Goal: Use online tool/utility: Use online tool/utility

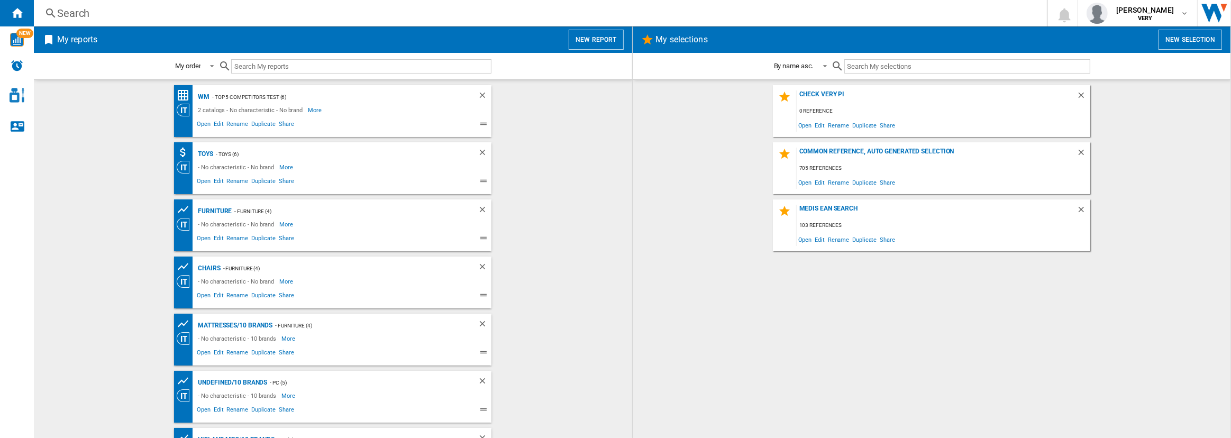
click at [1086, 79] on md-content "check very pi 0 reference Open Edit Rename Duplicate Share Common reference, au…" at bounding box center [932, 258] width 598 height 359
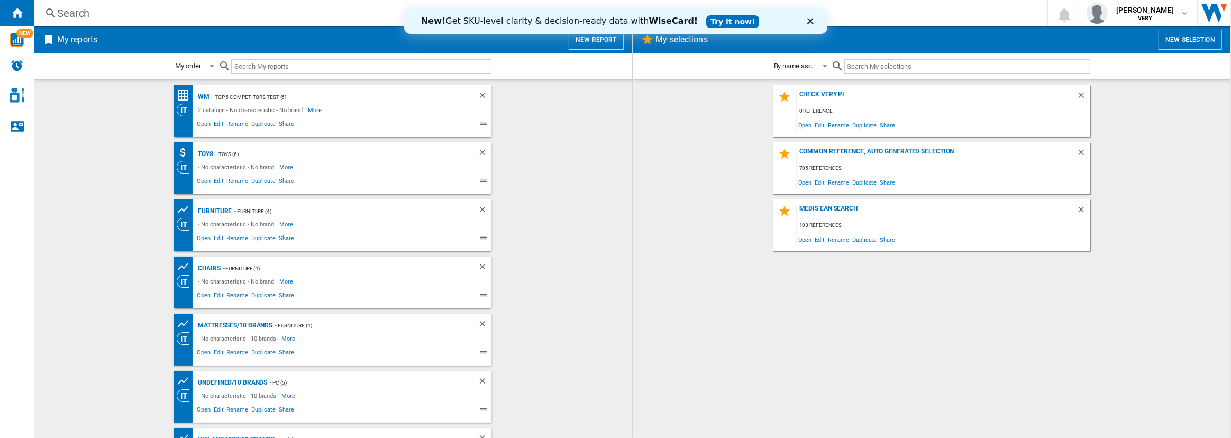
click at [806, 17] on div "New! Get SKU-level clarity & decision-ready data with WiseCard! Try it now!" at bounding box center [615, 21] width 423 height 17
click at [813, 22] on div "Fermer" at bounding box center [812, 21] width 11 height 6
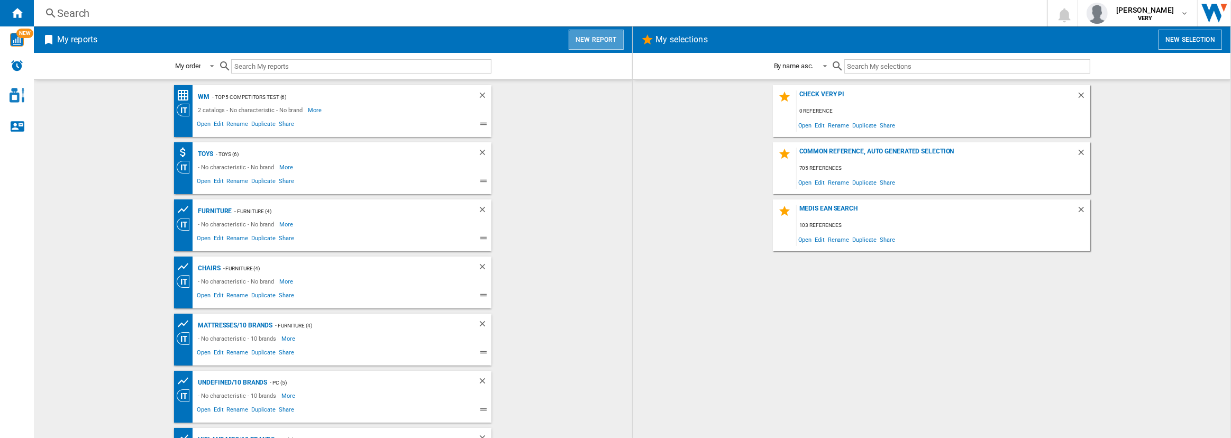
click at [605, 33] on button "New report" at bounding box center [596, 40] width 54 height 20
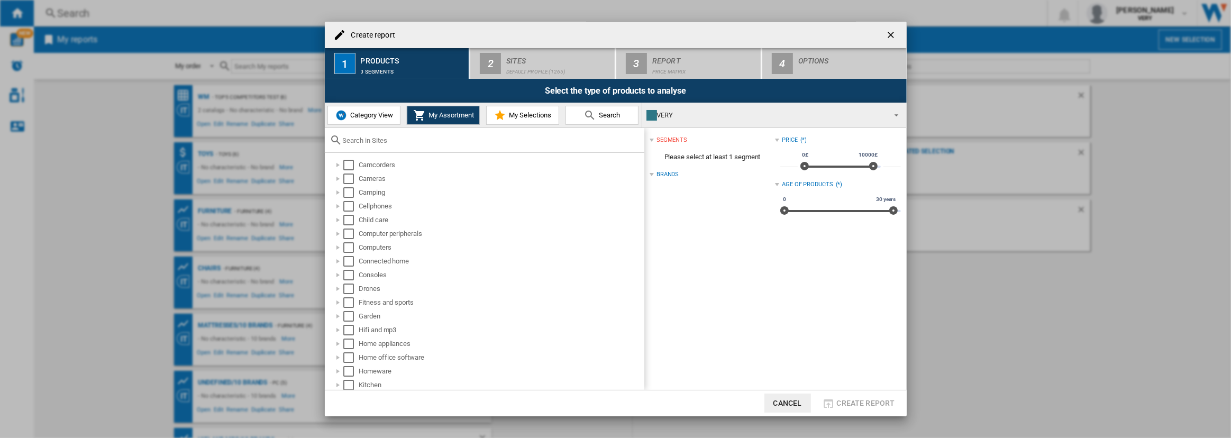
click at [354, 113] on span "Category View" at bounding box center [370, 115] width 45 height 8
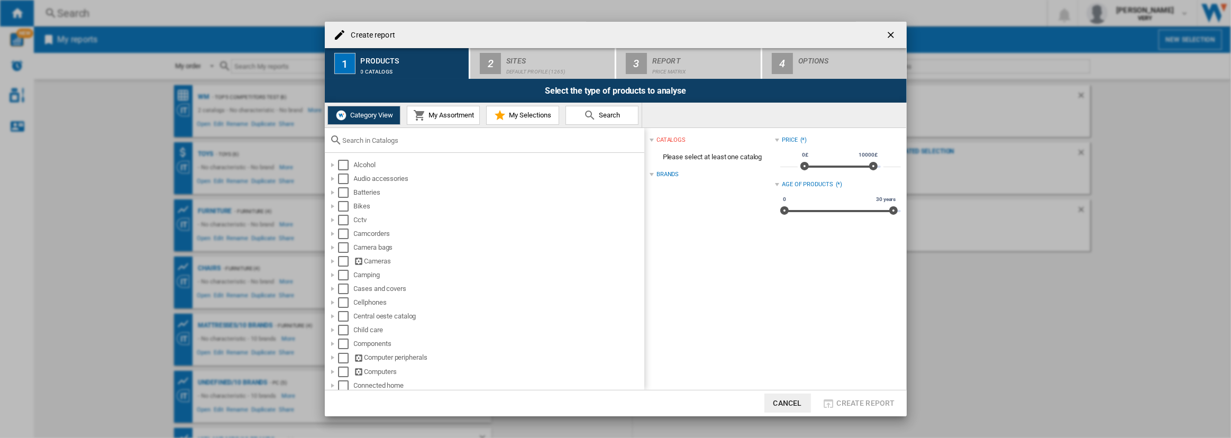
click at [376, 139] on input "text" at bounding box center [491, 140] width 296 height 8
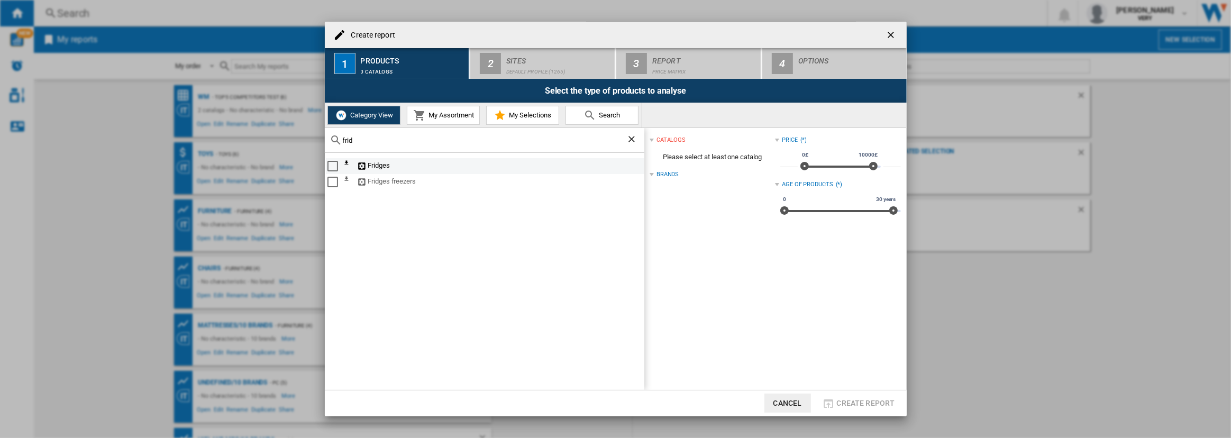
type input "frid"
click at [333, 167] on div "Select" at bounding box center [332, 166] width 11 height 11
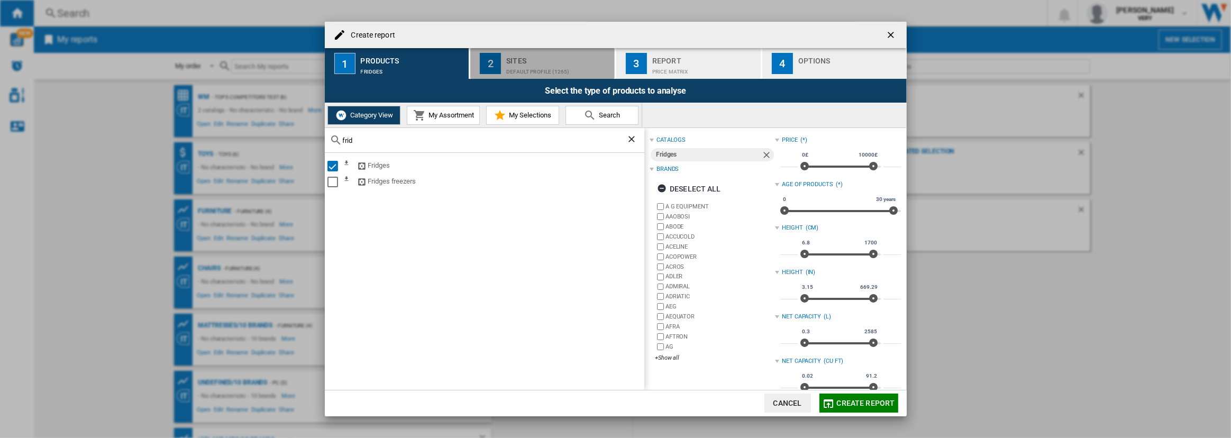
click at [538, 57] on div "Sites" at bounding box center [558, 57] width 104 height 11
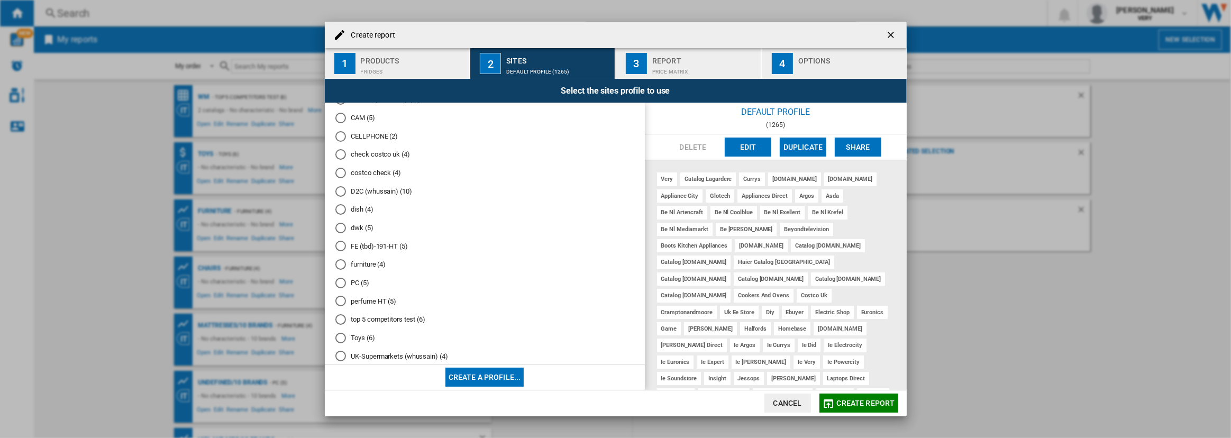
scroll to position [335, 0]
click at [355, 188] on md-radio-button "dish (4)" at bounding box center [484, 193] width 299 height 10
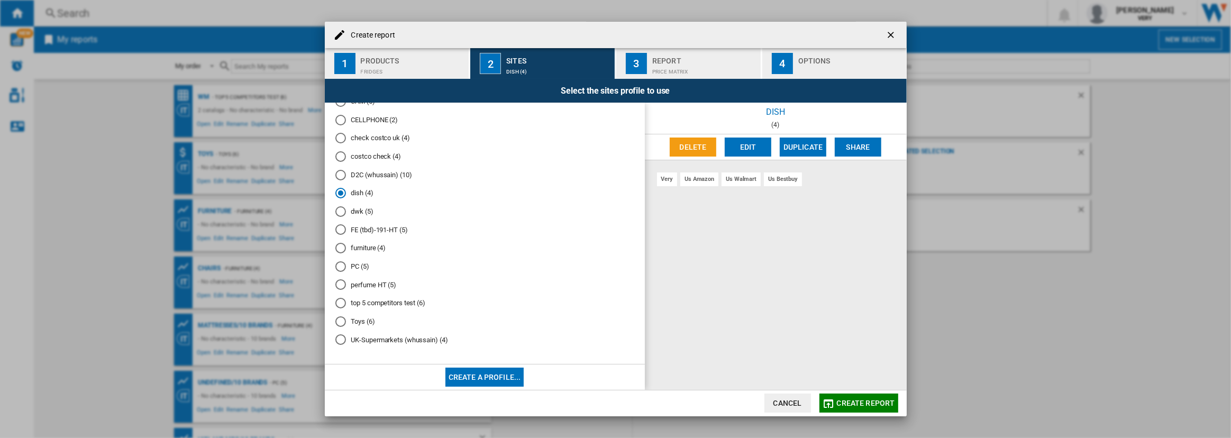
click at [354, 207] on md-radio-button "dwk (5)" at bounding box center [484, 212] width 299 height 10
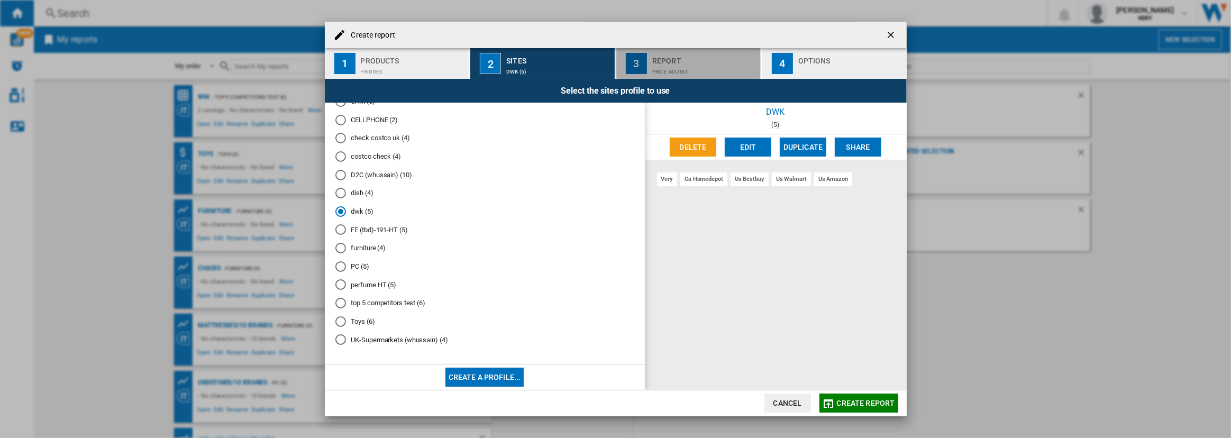
click at [730, 58] on div "Report" at bounding box center [704, 57] width 104 height 11
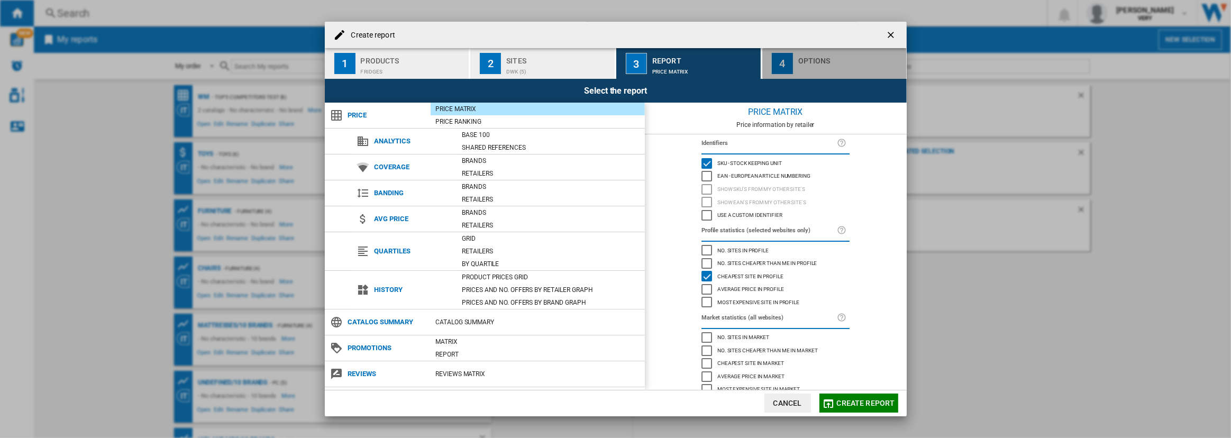
click at [824, 71] on div "button" at bounding box center [850, 68] width 104 height 11
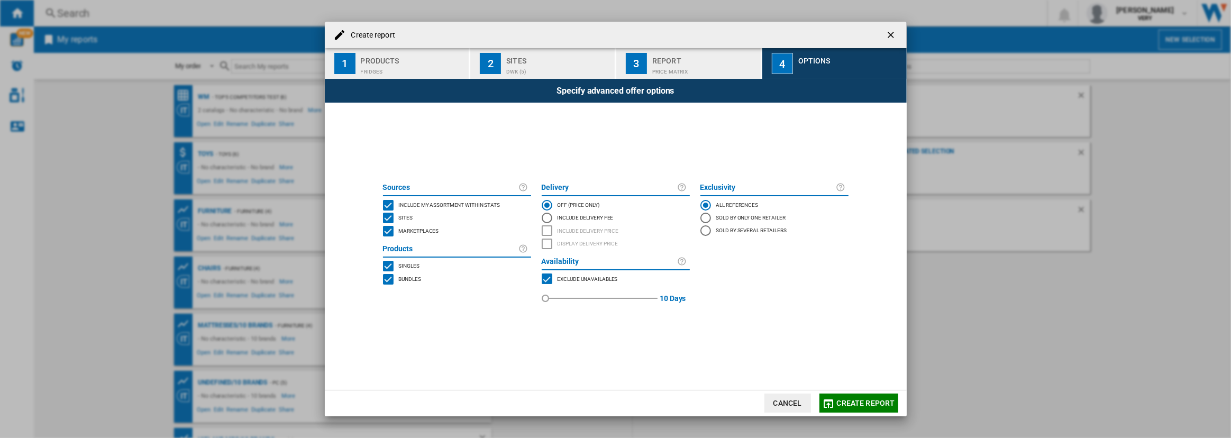
click at [446, 201] on span "Include my assortment within stats" at bounding box center [450, 203] width 102 height 7
click at [415, 227] on span "Marketplaces" at bounding box center [419, 229] width 40 height 7
click at [404, 278] on span "Bundles" at bounding box center [410, 278] width 22 height 7
click at [846, 397] on button "Create report" at bounding box center [858, 403] width 79 height 19
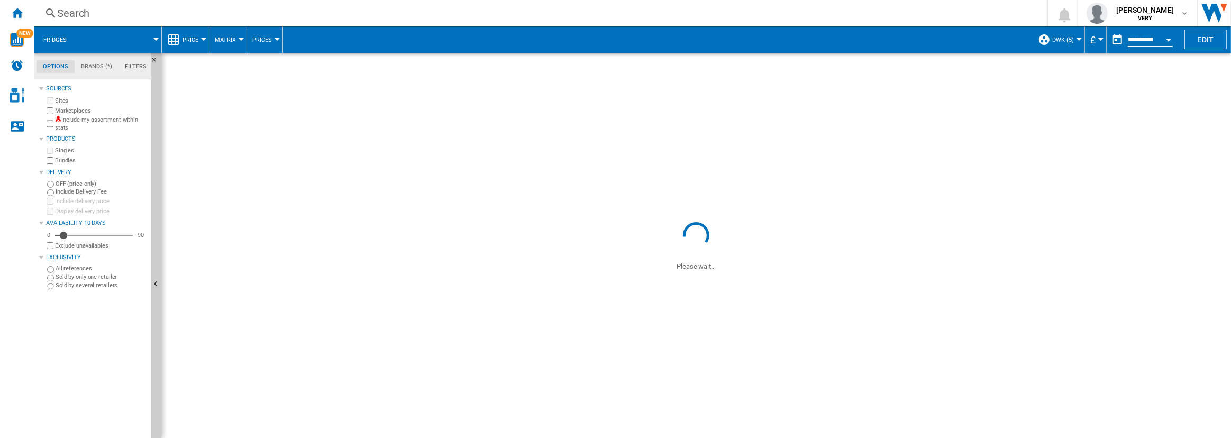
click at [1154, 40] on input "**********" at bounding box center [1150, 42] width 45 height 10
click at [1165, 39] on button "Open calendar" at bounding box center [1168, 38] width 19 height 19
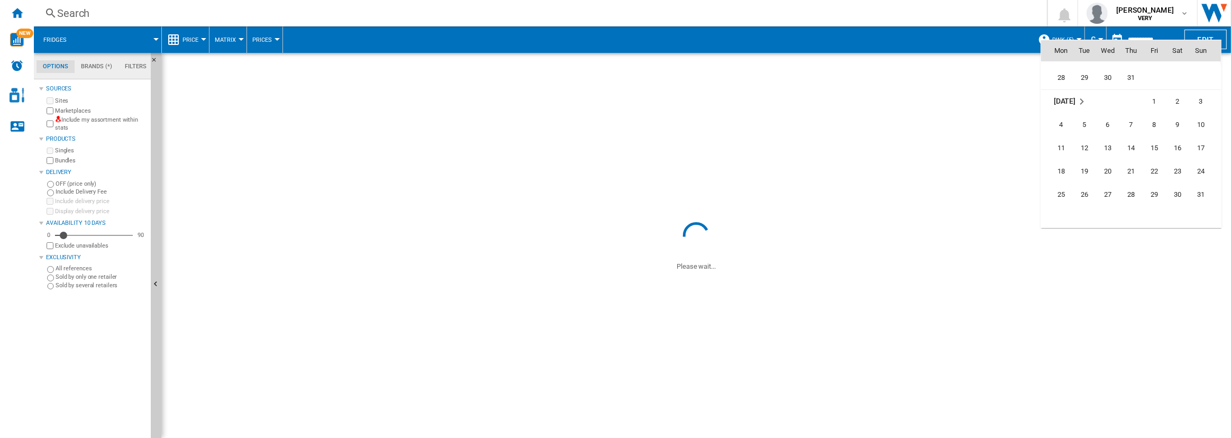
scroll to position [4881, 0]
click at [1175, 121] on span "9" at bounding box center [1177, 122] width 21 height 21
type input "**********"
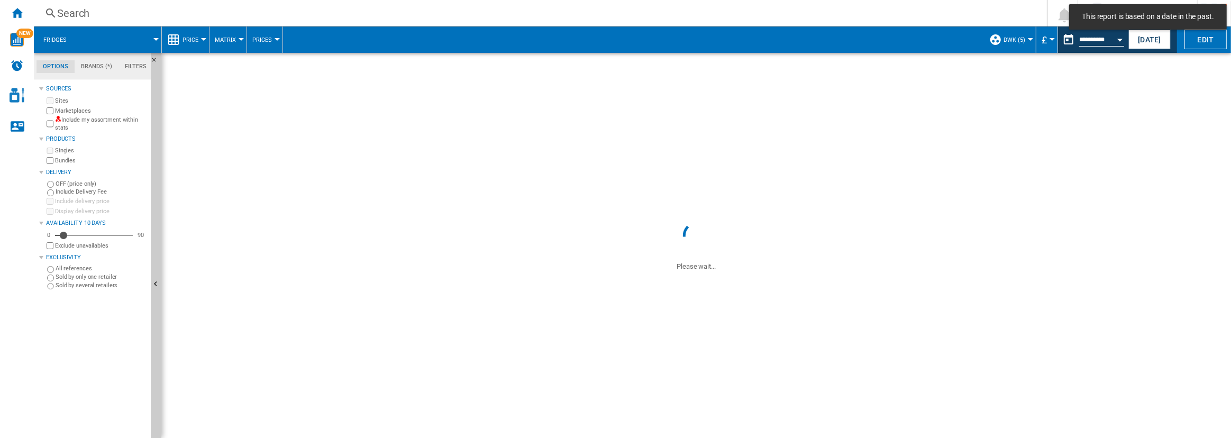
click at [1044, 39] on span "£" at bounding box center [1044, 39] width 5 height 11
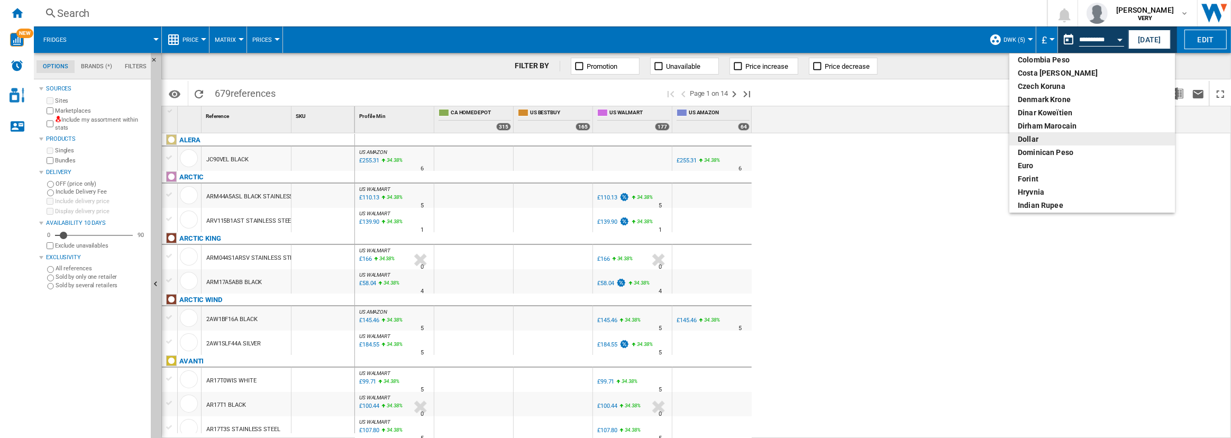
scroll to position [97, 0]
click at [1037, 141] on div "dollar" at bounding box center [1092, 140] width 149 height 11
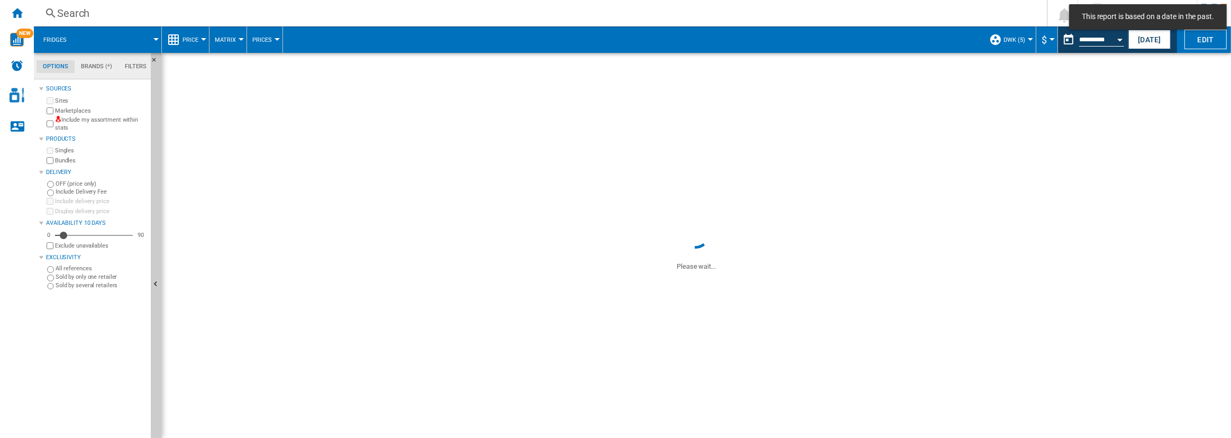
click at [198, 35] on button "Price" at bounding box center [193, 39] width 21 height 26
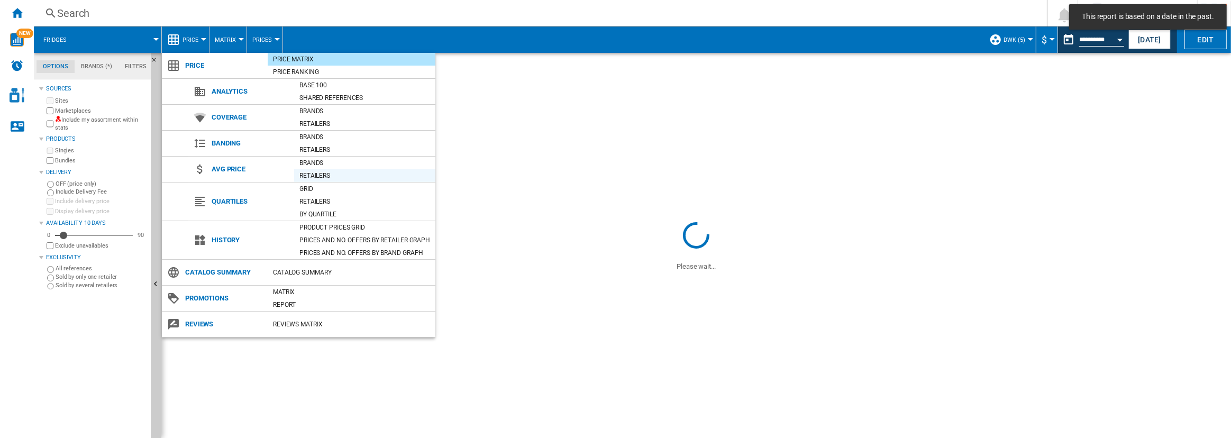
click at [316, 170] on div "Retailers" at bounding box center [364, 175] width 141 height 11
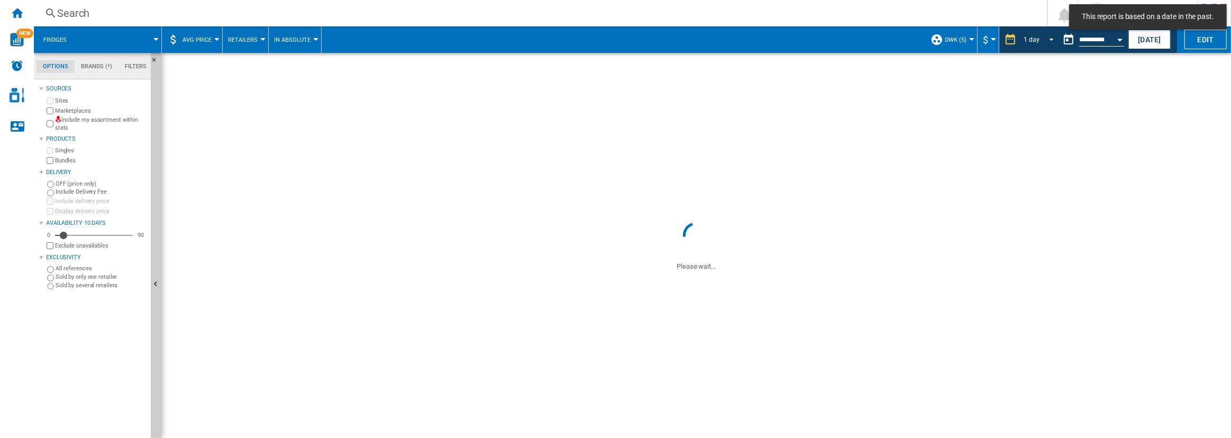
click at [1051, 37] on span "REPORTS.WIZARD.STEPS.REPORT.STEPS.REPORT_OPTIONS.PERIOD: 1 day" at bounding box center [1048, 39] width 13 height 10
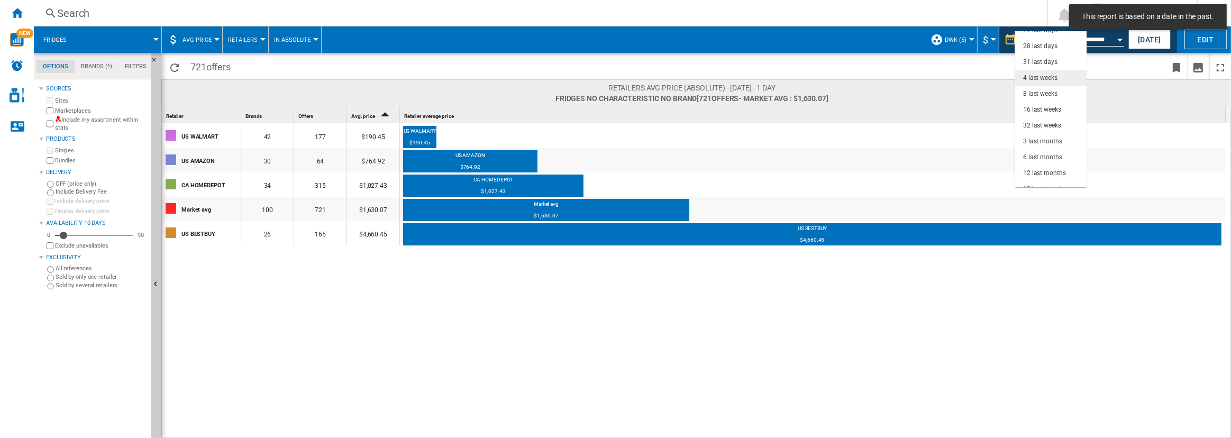
scroll to position [67, 0]
click at [1048, 148] on div "6 last months" at bounding box center [1042, 147] width 39 height 9
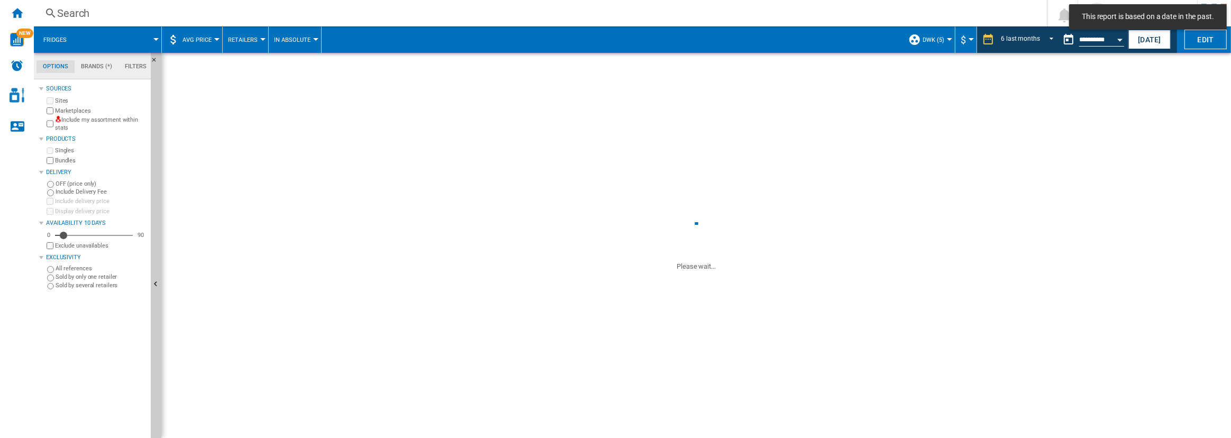
click at [196, 42] on span "AVG Price" at bounding box center [197, 40] width 29 height 7
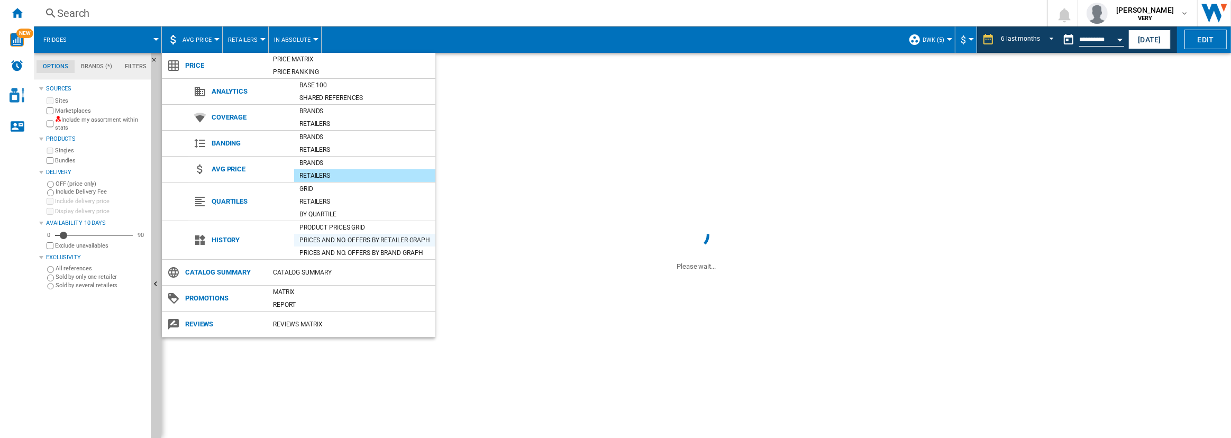
click at [364, 239] on div "Prices and No. offers by retailer graph" at bounding box center [364, 240] width 141 height 11
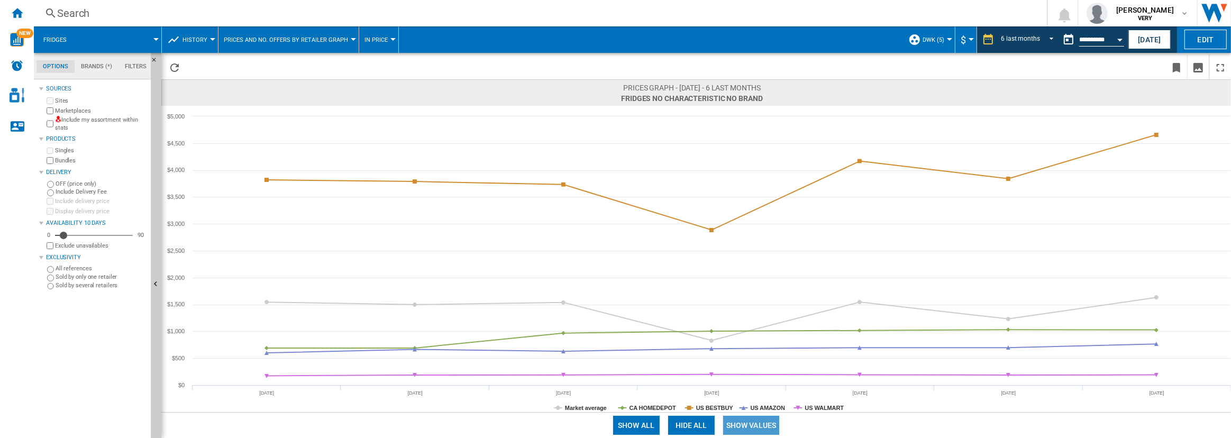
click at [752, 424] on button "Show values" at bounding box center [751, 425] width 57 height 19
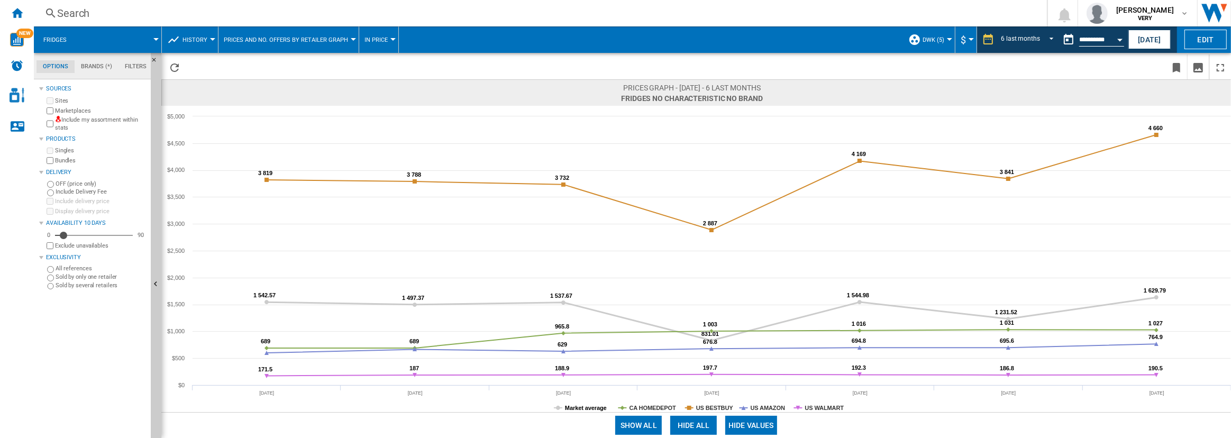
click at [597, 407] on tspan "Market average" at bounding box center [586, 408] width 42 height 6
click at [1191, 41] on button "Edit" at bounding box center [1205, 40] width 42 height 20
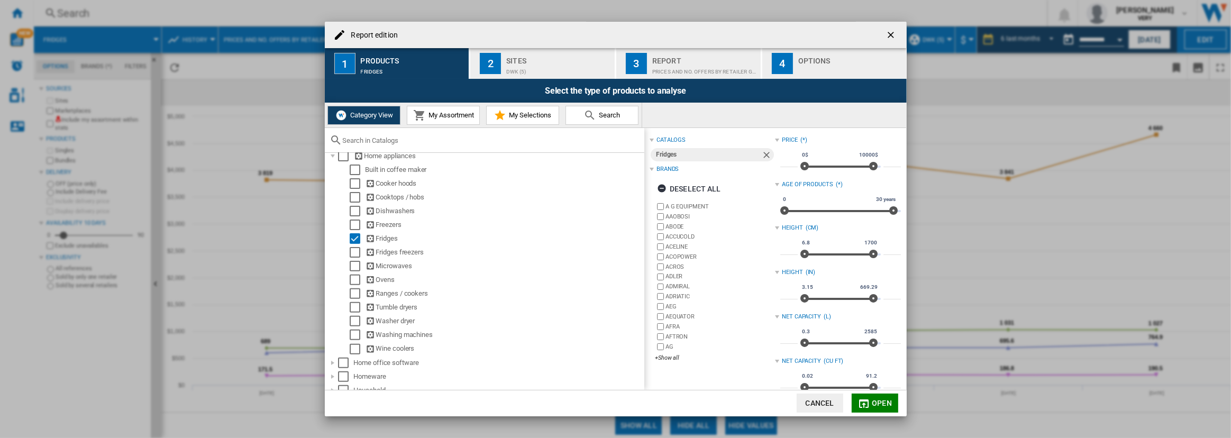
scroll to position [444, 0]
click at [352, 245] on div "Select" at bounding box center [355, 244] width 11 height 11
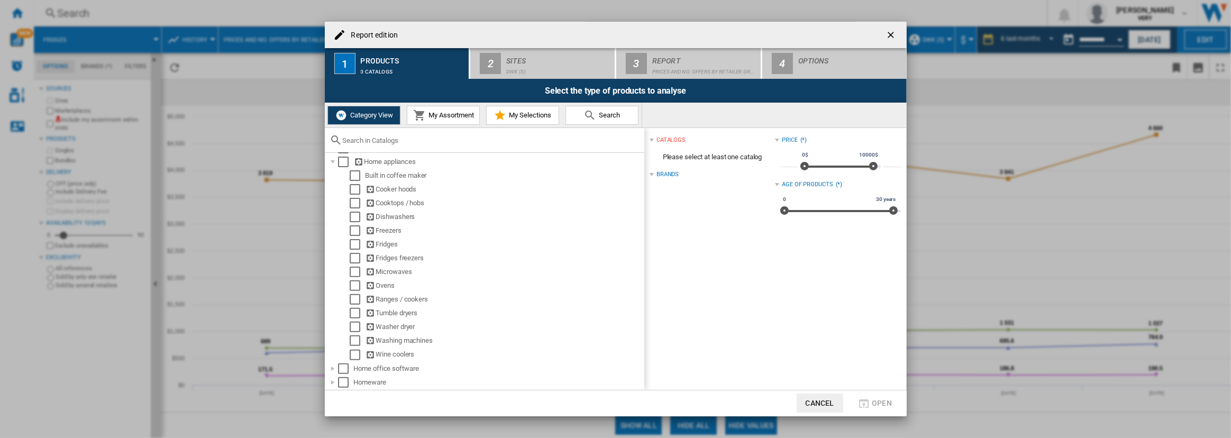
click at [389, 141] on input "Report edition ..." at bounding box center [491, 140] width 296 height 8
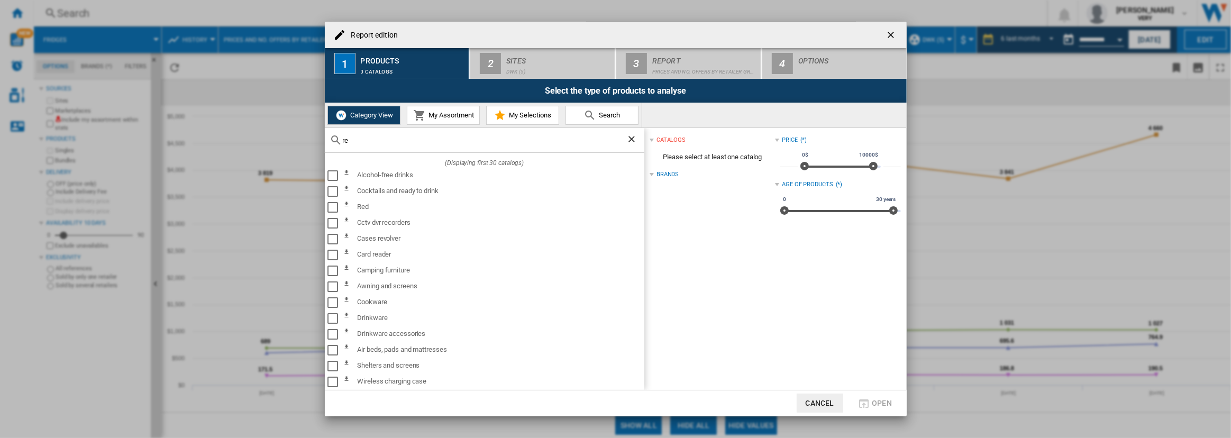
type input "r"
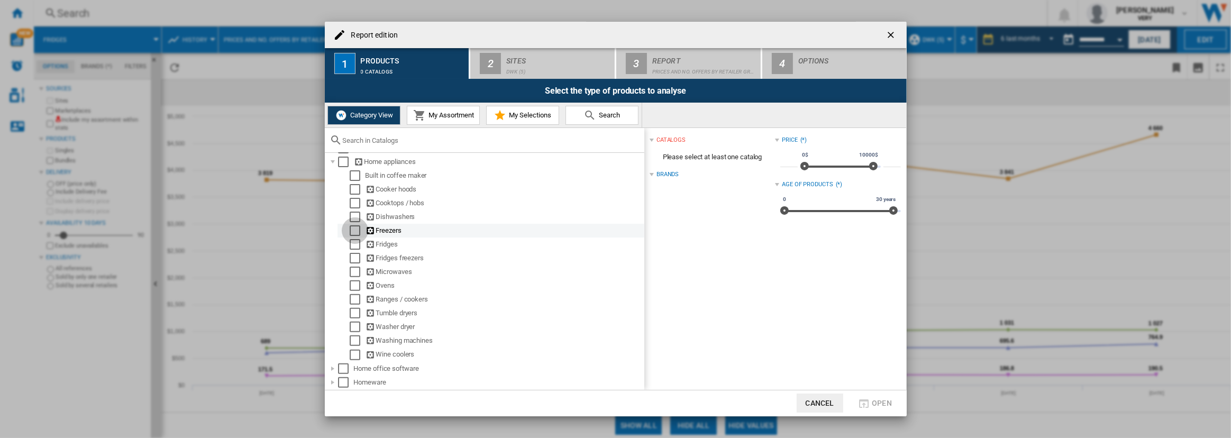
click at [353, 231] on div "Select" at bounding box center [355, 230] width 11 height 11
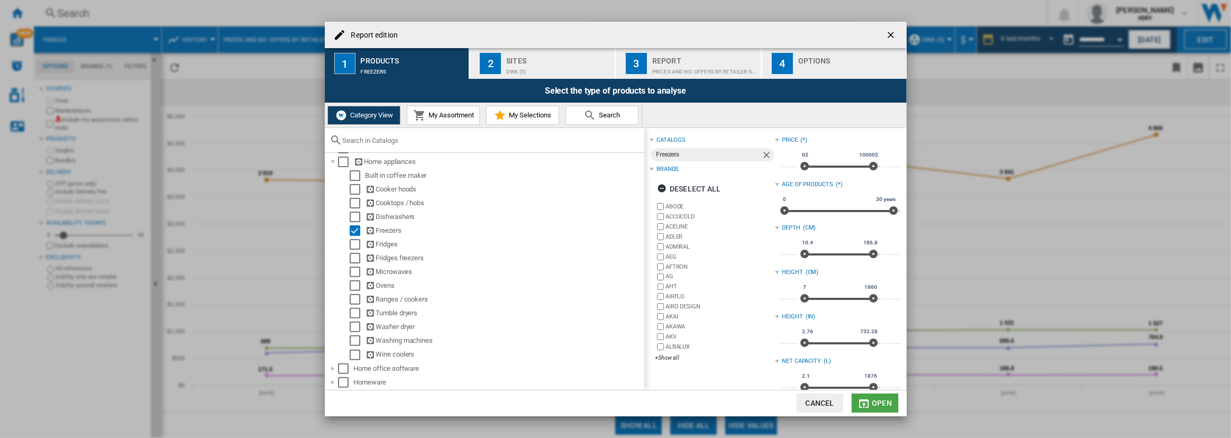
click at [868, 399] on md-icon "Report edition ..." at bounding box center [864, 403] width 13 height 13
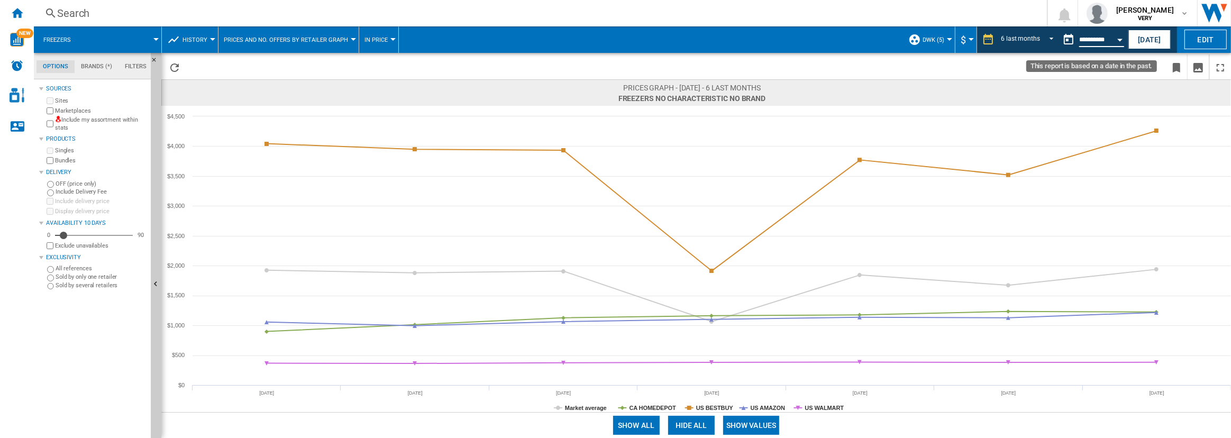
click at [1107, 43] on input "**********" at bounding box center [1101, 42] width 45 height 10
click at [1113, 40] on button "Open calendar" at bounding box center [1119, 38] width 19 height 19
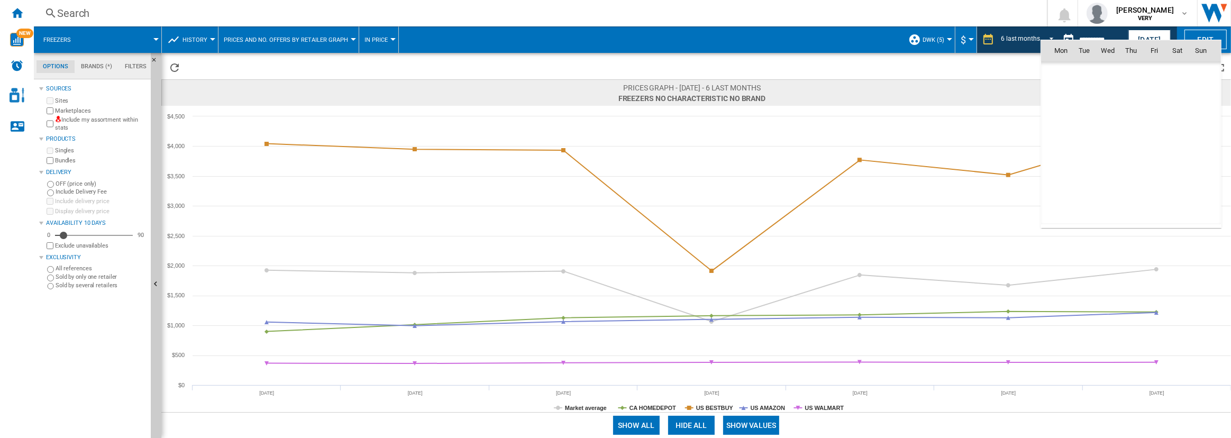
scroll to position [4907, 0]
click at [1155, 95] on span "8" at bounding box center [1154, 96] width 21 height 21
type input "**********"
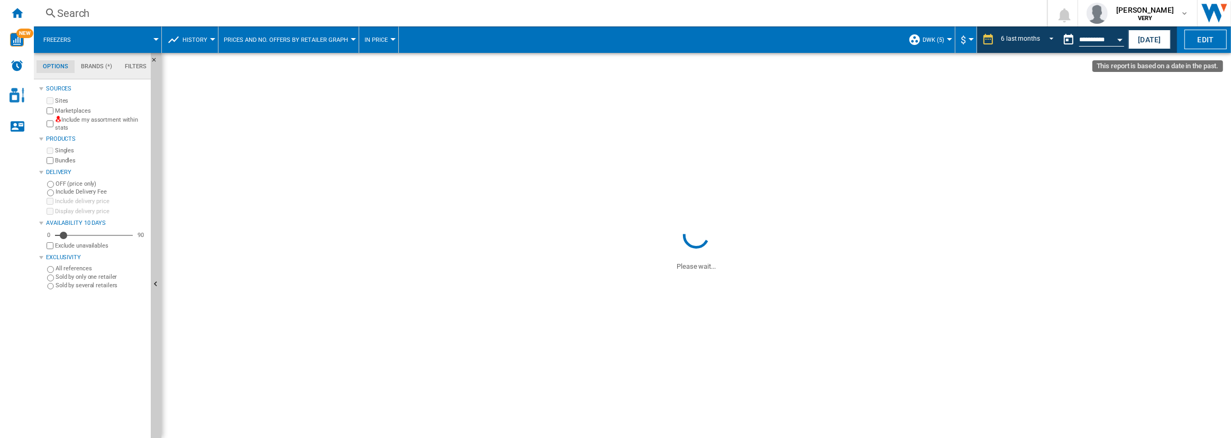
click at [1113, 37] on button "Open calendar" at bounding box center [1119, 38] width 19 height 19
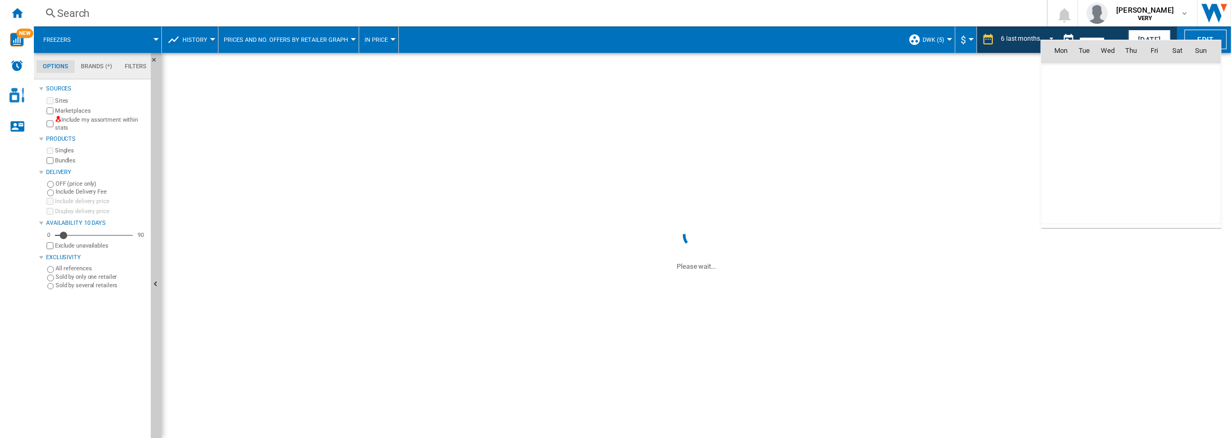
scroll to position [4907, 0]
click at [1197, 94] on span "10" at bounding box center [1200, 96] width 21 height 21
type input "**********"
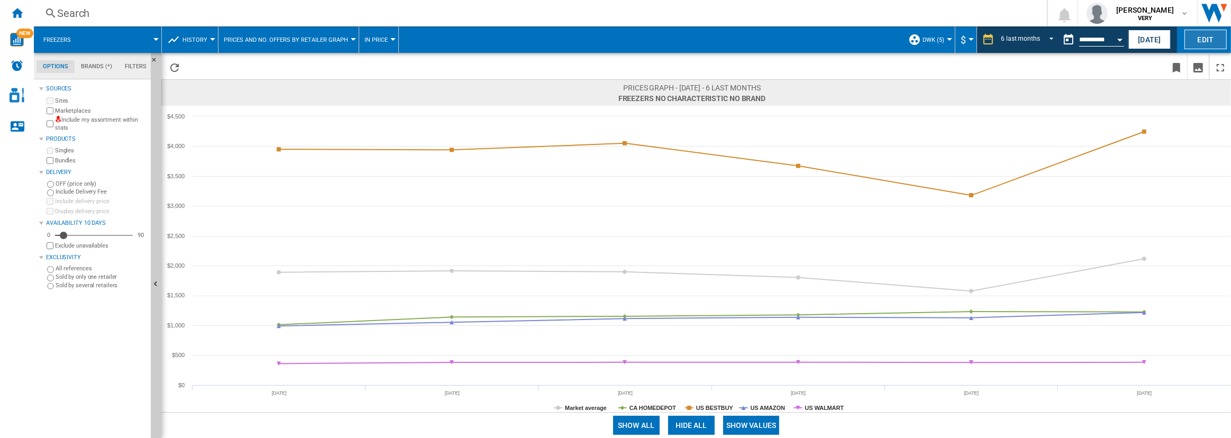
click at [1202, 37] on button "Edit" at bounding box center [1205, 40] width 42 height 20
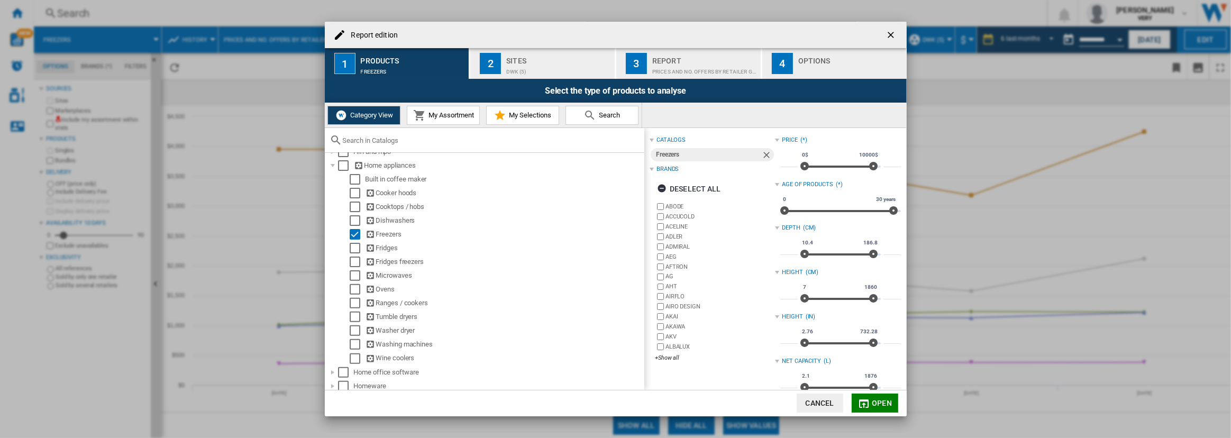
scroll to position [441, 0]
click at [352, 233] on div "Select" at bounding box center [355, 233] width 11 height 11
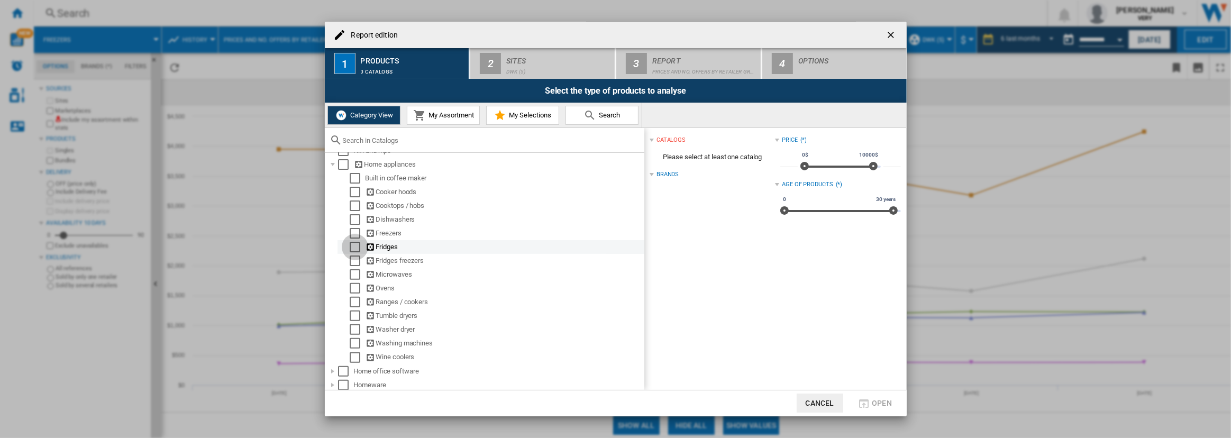
click at [353, 245] on div "Select" at bounding box center [355, 247] width 11 height 11
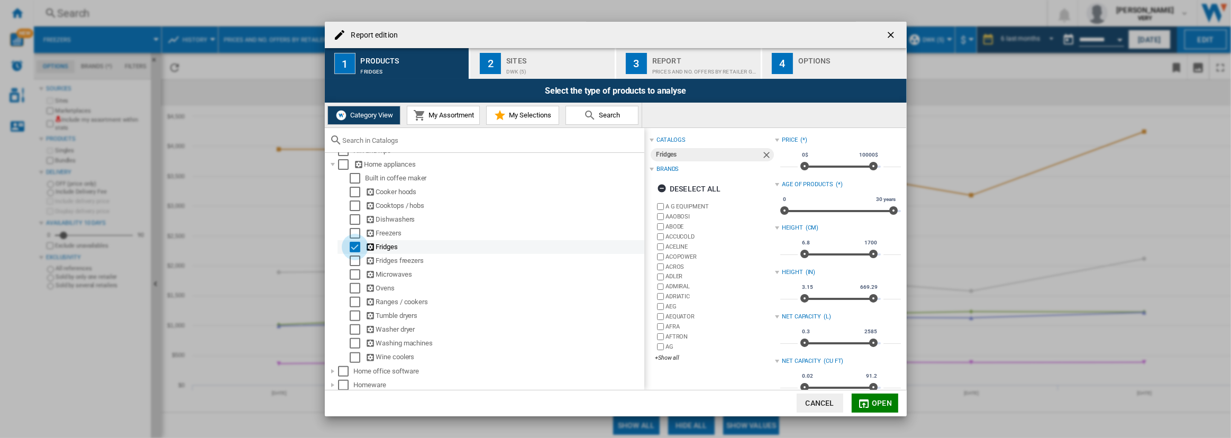
click at [353, 245] on div "Select" at bounding box center [355, 247] width 11 height 11
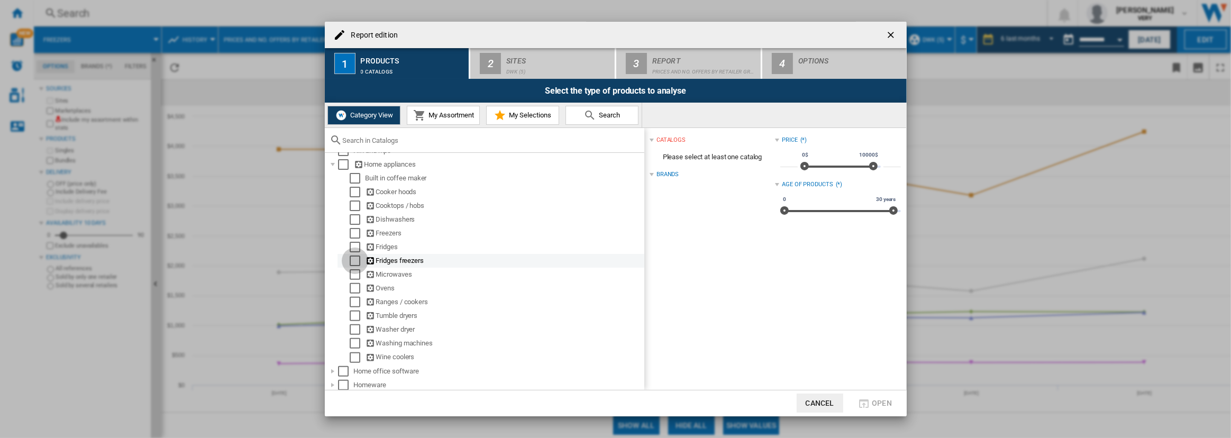
click at [354, 260] on div "Select" at bounding box center [355, 261] width 11 height 11
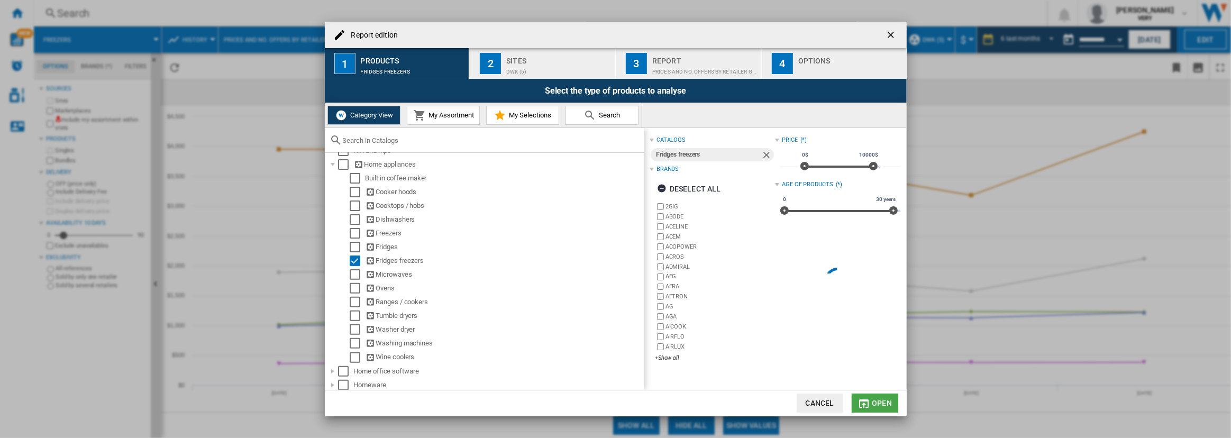
click at [874, 397] on button "Open" at bounding box center [875, 403] width 47 height 19
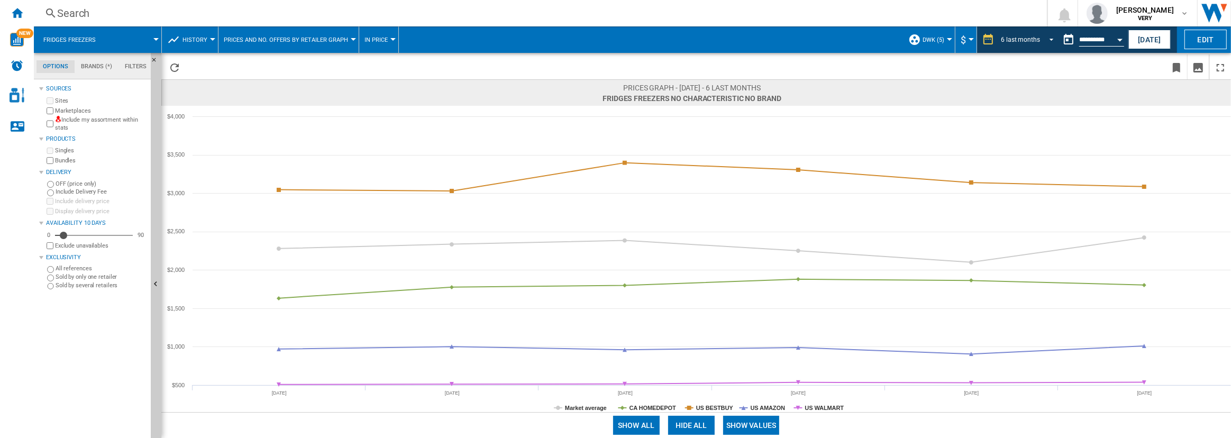
click at [1014, 37] on div "6 last months" at bounding box center [1020, 39] width 39 height 7
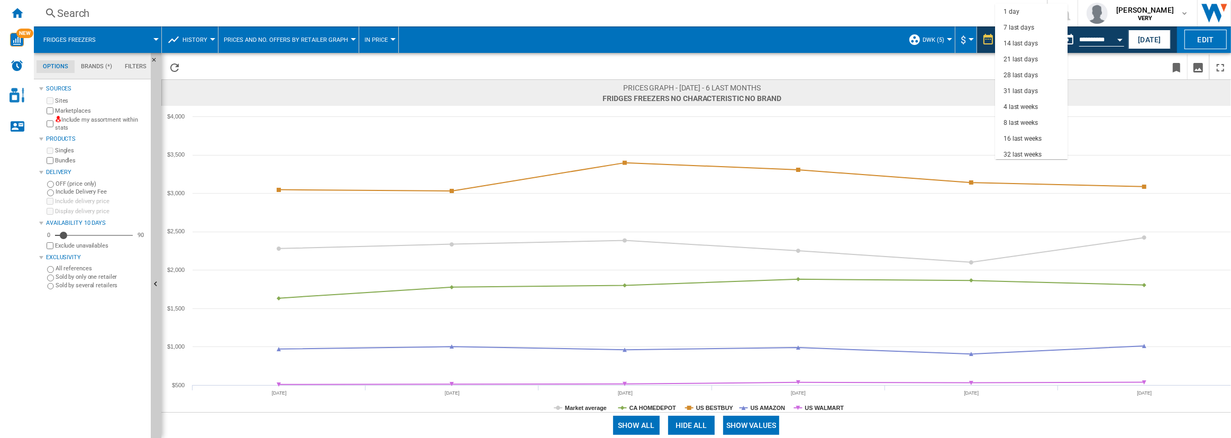
scroll to position [67, 0]
click at [1033, 132] on div "12 last months" at bounding box center [1025, 135] width 43 height 9
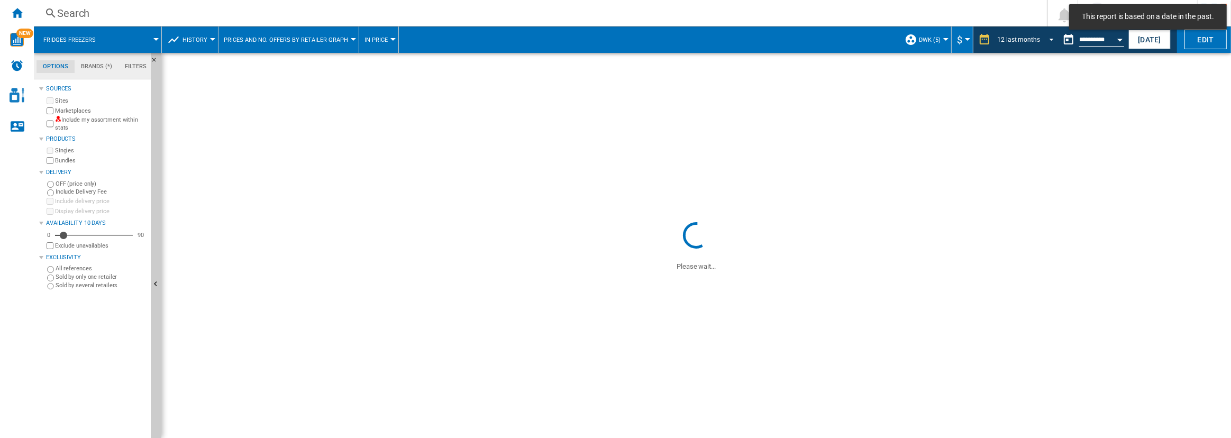
click at [1027, 36] on div "12 last months" at bounding box center [1018, 39] width 43 height 7
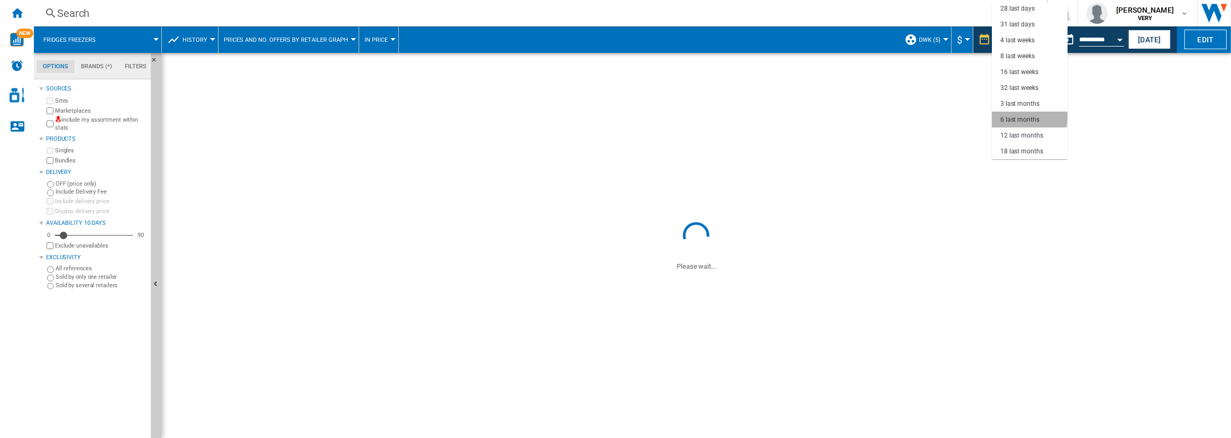
click at [1029, 116] on div "6 last months" at bounding box center [1019, 119] width 39 height 9
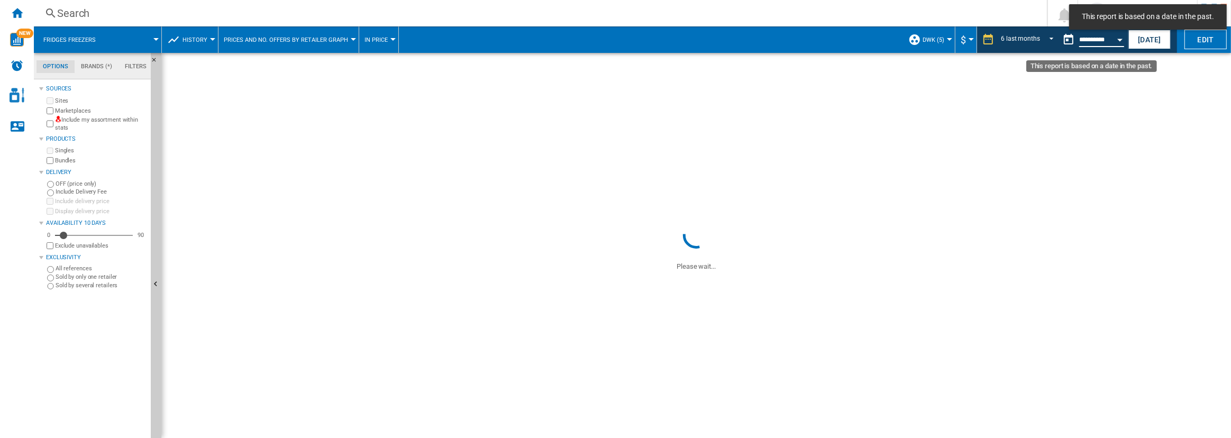
click at [1109, 41] on input "**********" at bounding box center [1101, 42] width 45 height 10
click at [1120, 40] on div "Open calendar" at bounding box center [1119, 40] width 5 height 3
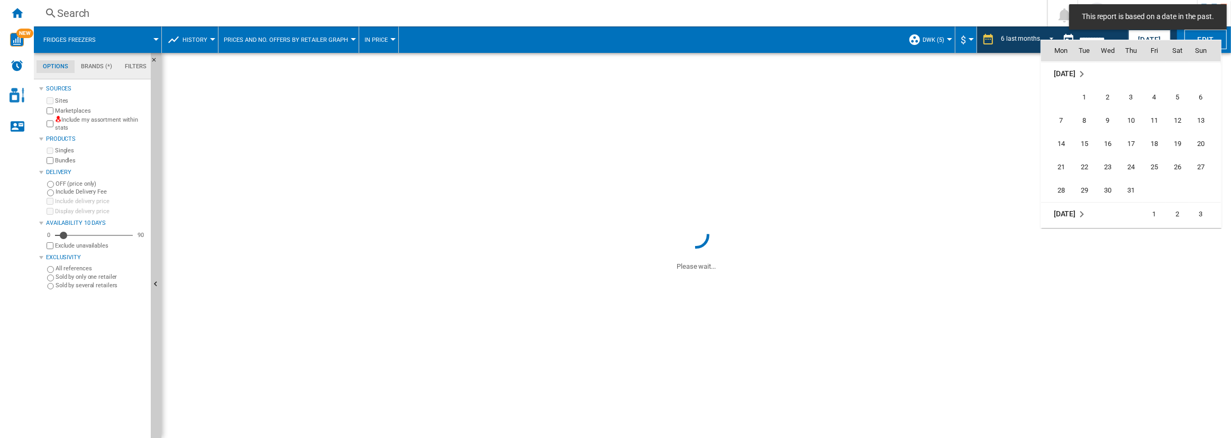
scroll to position [4747, 0]
click at [1133, 136] on span "10" at bounding box center [1130, 139] width 21 height 21
type input "**********"
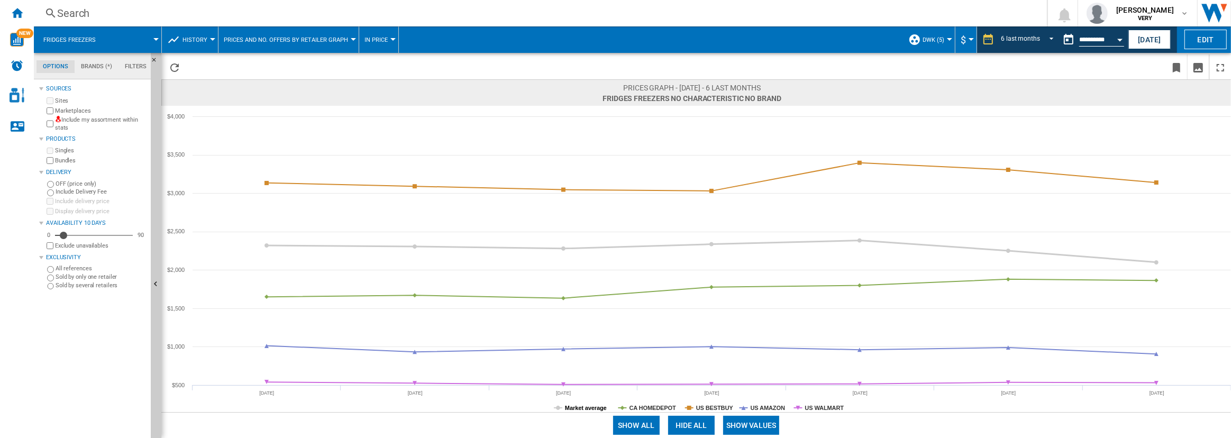
click at [603, 406] on tspan "Market average" at bounding box center [586, 408] width 42 height 6
click at [752, 418] on button "Show values" at bounding box center [751, 425] width 57 height 19
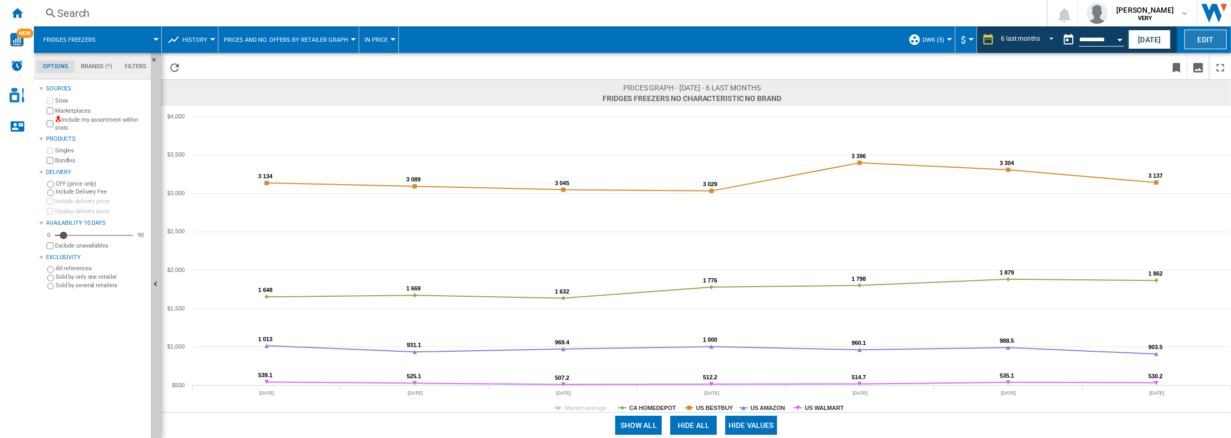
click at [1201, 44] on button "Edit" at bounding box center [1205, 40] width 42 height 20
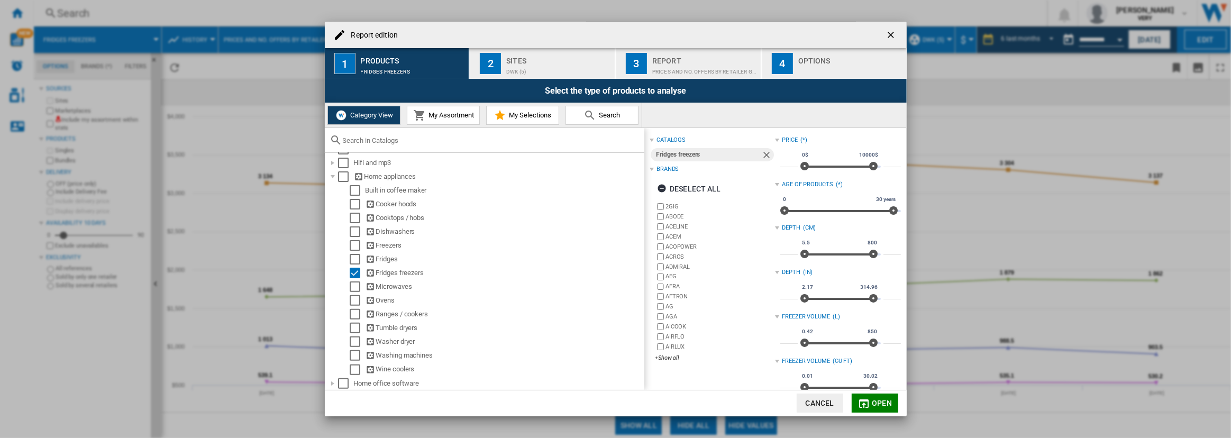
scroll to position [435, 0]
click at [356, 248] on div "Fridges" at bounding box center [491, 253] width 307 height 14
click at [355, 242] on div "Select" at bounding box center [355, 239] width 11 height 11
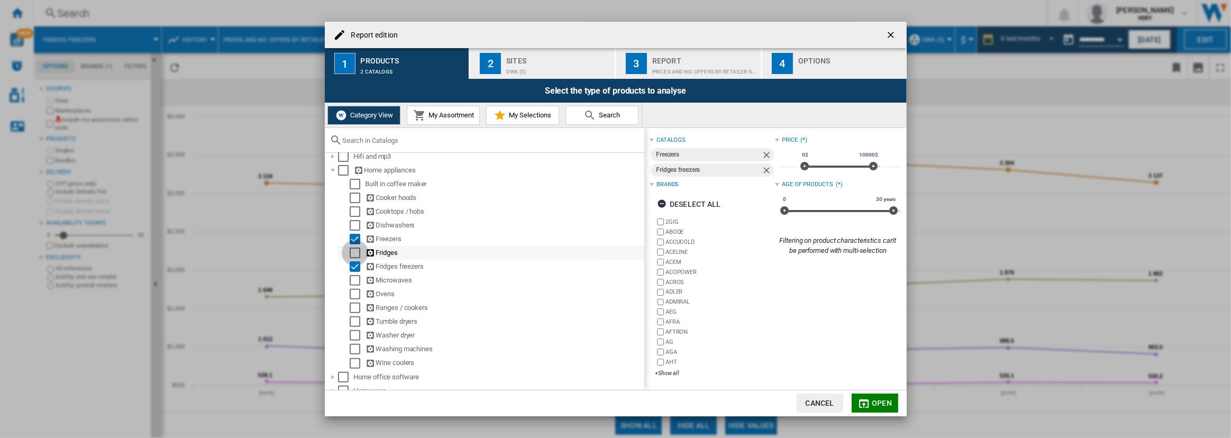
click at [352, 255] on div "Select" at bounding box center [355, 253] width 11 height 11
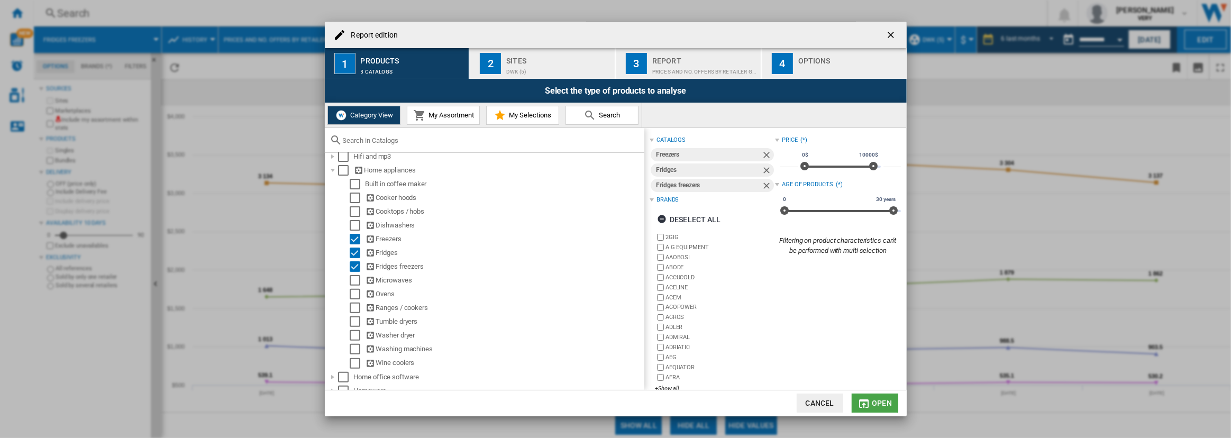
click at [861, 402] on md-icon "Report edition ..." at bounding box center [864, 403] width 13 height 13
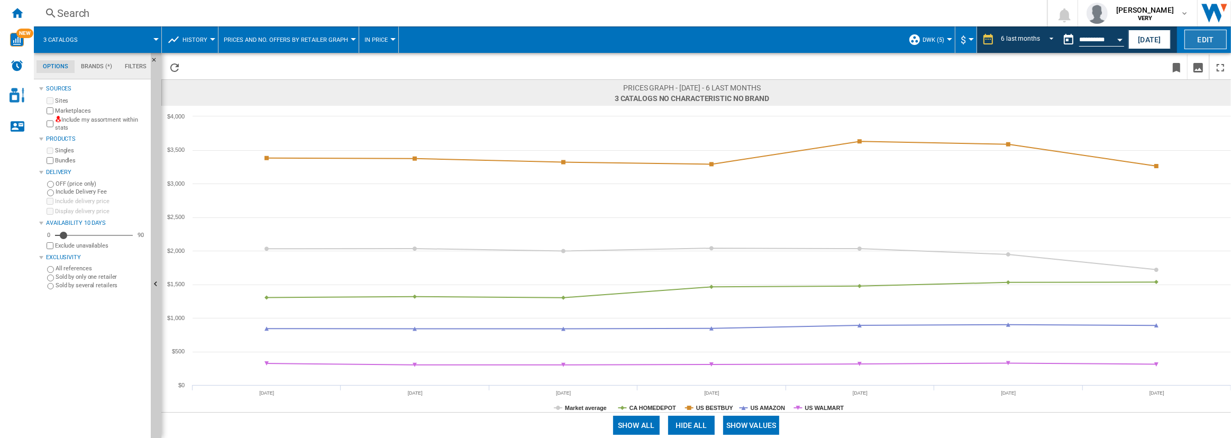
click at [1196, 42] on button "Edit" at bounding box center [1205, 40] width 42 height 20
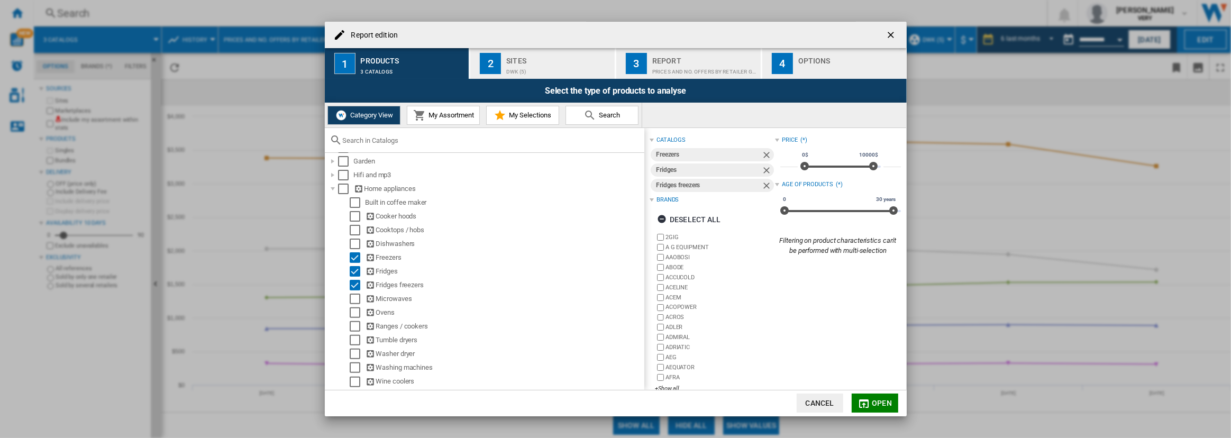
scroll to position [417, 0]
click at [357, 256] on div "Select" at bounding box center [355, 257] width 11 height 11
click at [357, 281] on div "Select" at bounding box center [355, 284] width 11 height 11
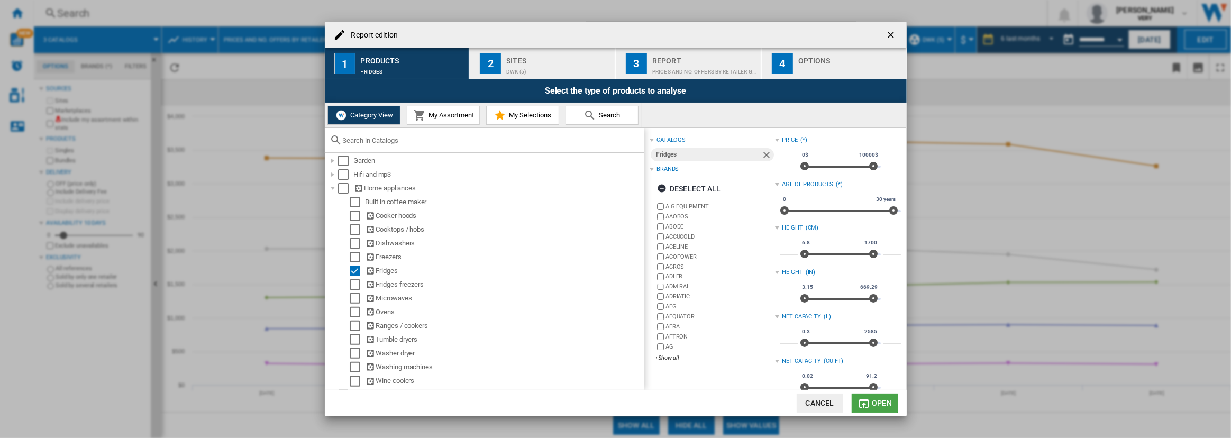
click at [882, 404] on span "Open" at bounding box center [882, 403] width 20 height 8
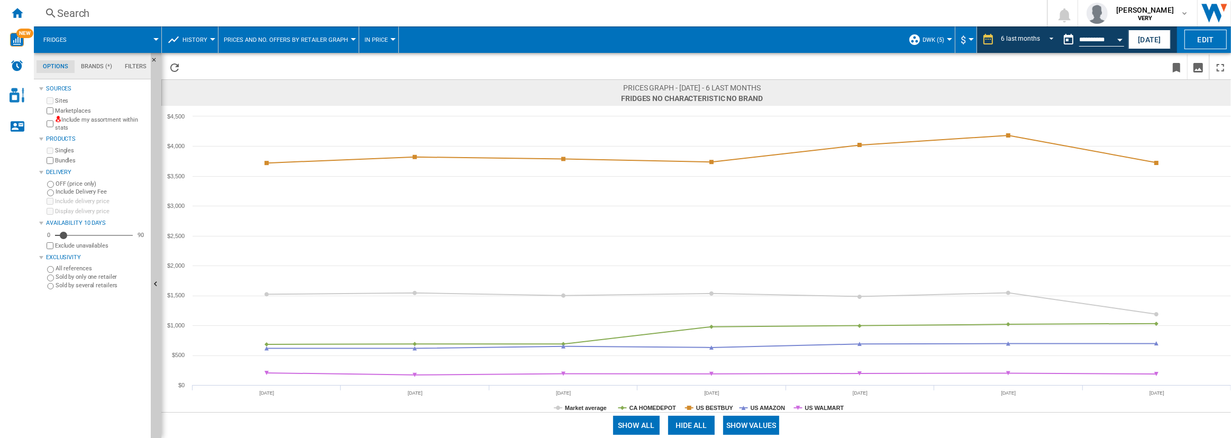
click at [390, 46] on md-menu "In price In price In No. offers" at bounding box center [379, 39] width 40 height 26
click at [381, 37] on span "In price" at bounding box center [375, 40] width 23 height 7
click at [390, 92] on span "In No. offers" at bounding box center [384, 91] width 45 height 10
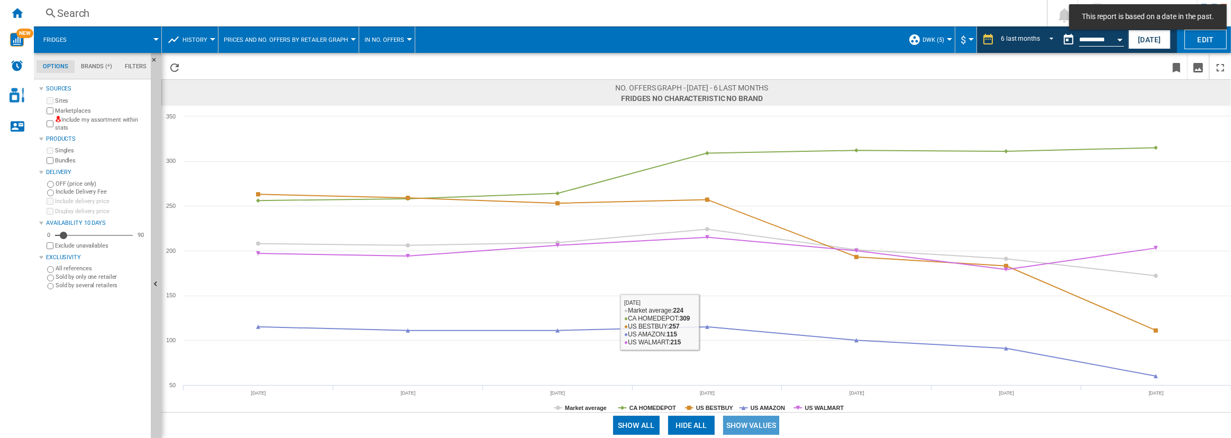
click at [743, 417] on button "Show values" at bounding box center [751, 425] width 57 height 19
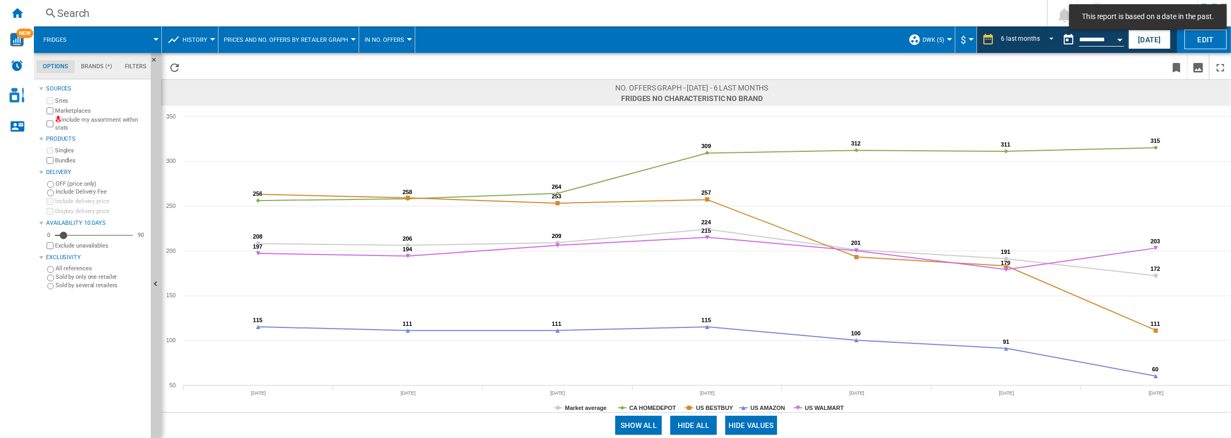
click at [699, 427] on button "Hide all" at bounding box center [693, 425] width 47 height 19
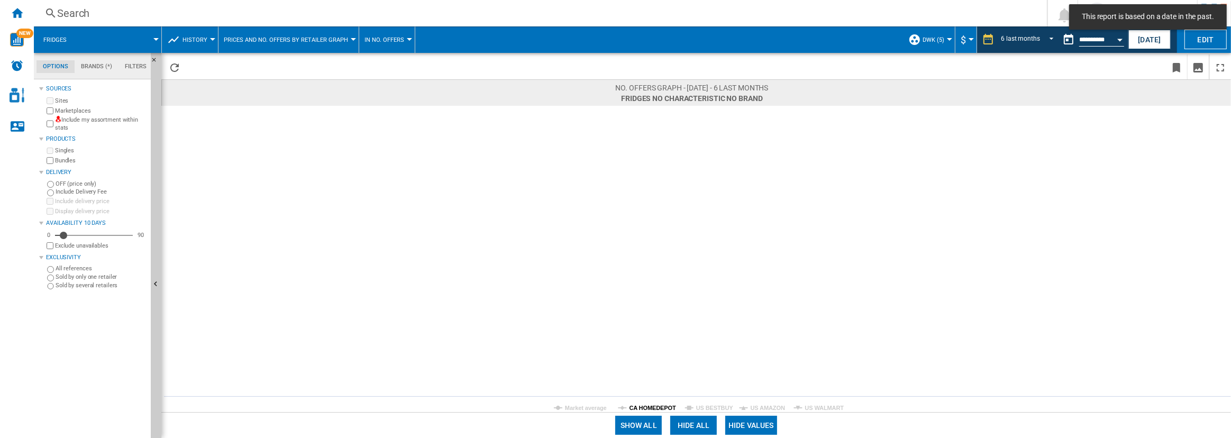
click at [655, 406] on tspan "CA HOMEDEPOT" at bounding box center [653, 408] width 47 height 6
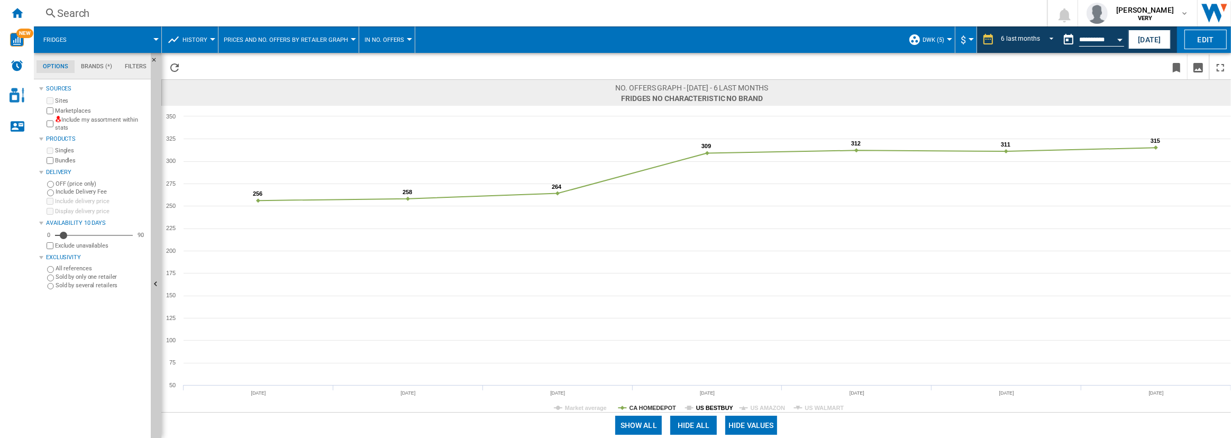
click at [707, 405] on tspan "US BESTBUY" at bounding box center [715, 408] width 38 height 6
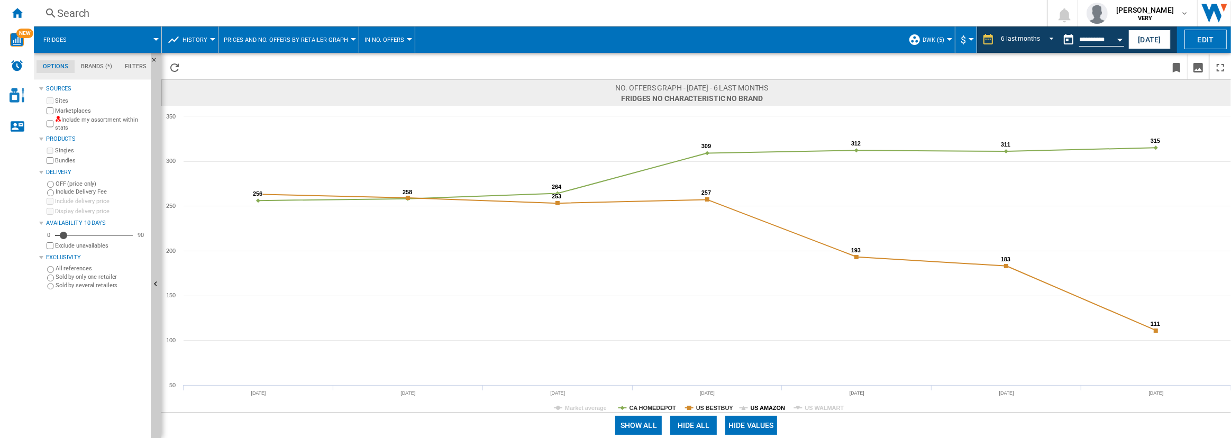
click at [770, 407] on tspan "US AMAZON" at bounding box center [768, 408] width 34 height 6
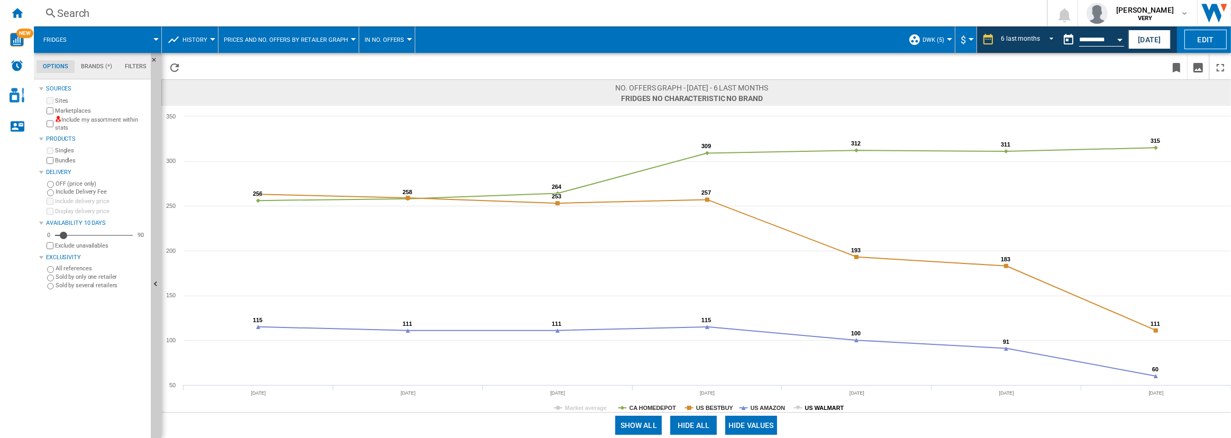
click at [805, 406] on tspan "US WALMART" at bounding box center [824, 408] width 39 height 6
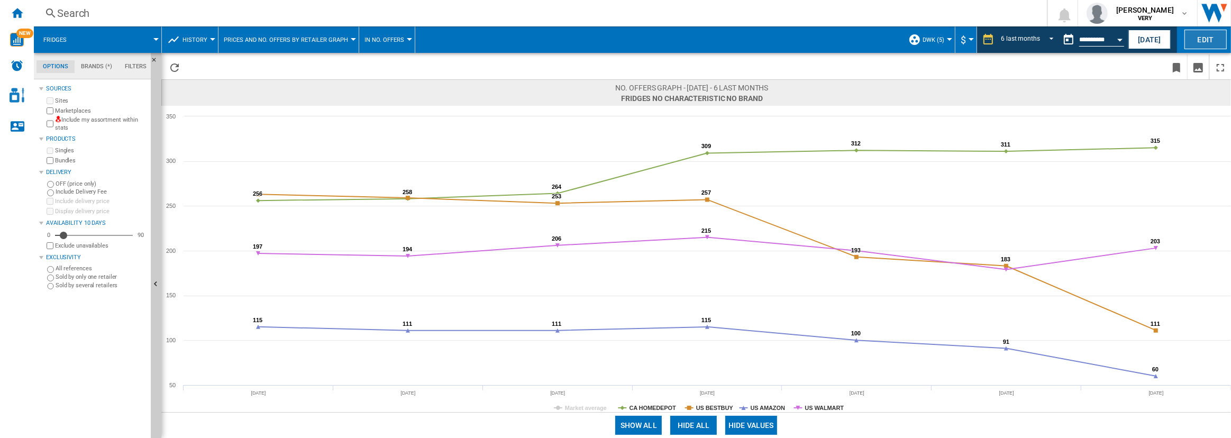
click at [1206, 33] on button "Edit" at bounding box center [1205, 40] width 42 height 20
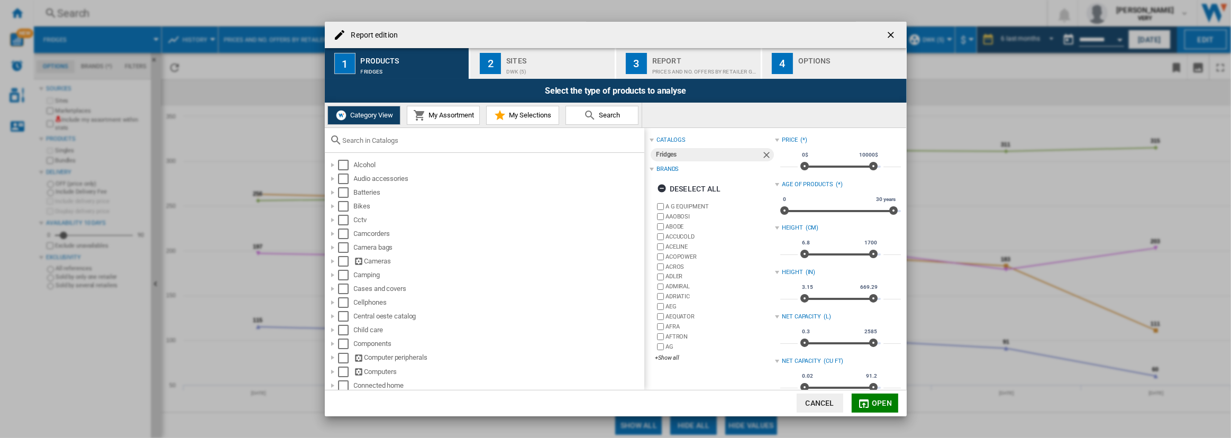
click at [222, 235] on div "Report edition 1 Products Fridges 2 Sites dwk (5) 3 Report Prices and No. offer…" at bounding box center [615, 219] width 1231 height 438
click at [892, 33] on ng-md-icon "getI18NText('BUTTONS.CLOSE_DIALOG')" at bounding box center [892, 36] width 13 height 13
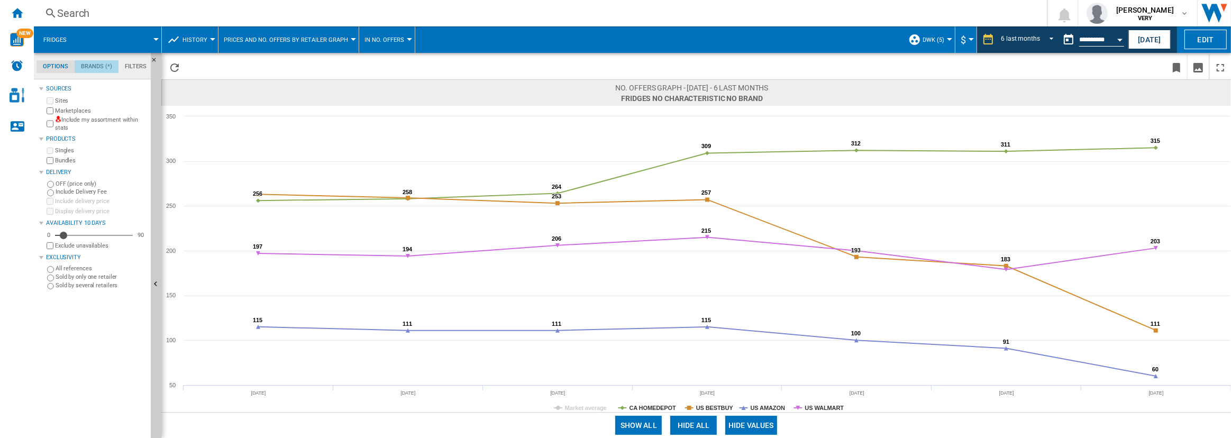
click at [101, 62] on md-tab-item "Brands (*)" at bounding box center [97, 66] width 44 height 13
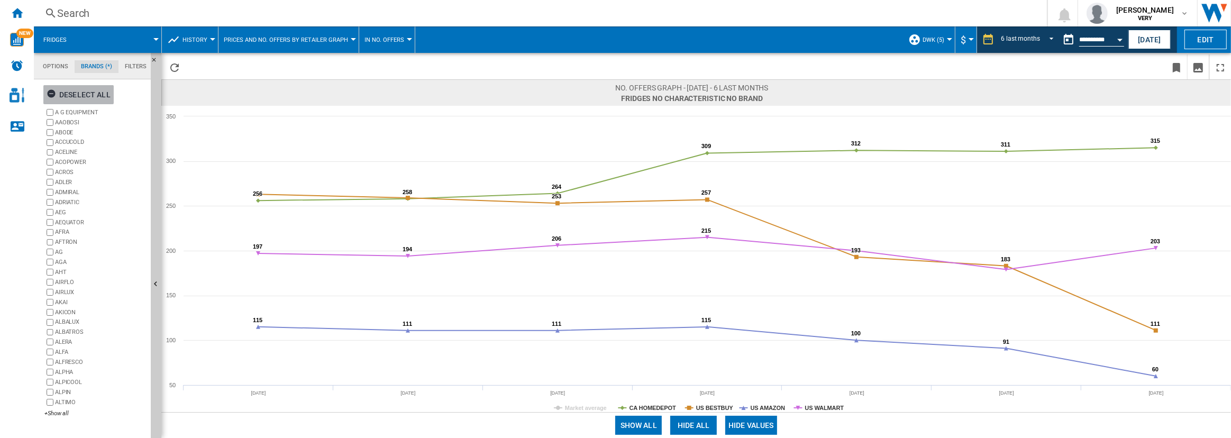
click at [83, 90] on div "Deselect all" at bounding box center [79, 94] width 64 height 19
click at [60, 417] on div "+Show all" at bounding box center [95, 413] width 102 height 8
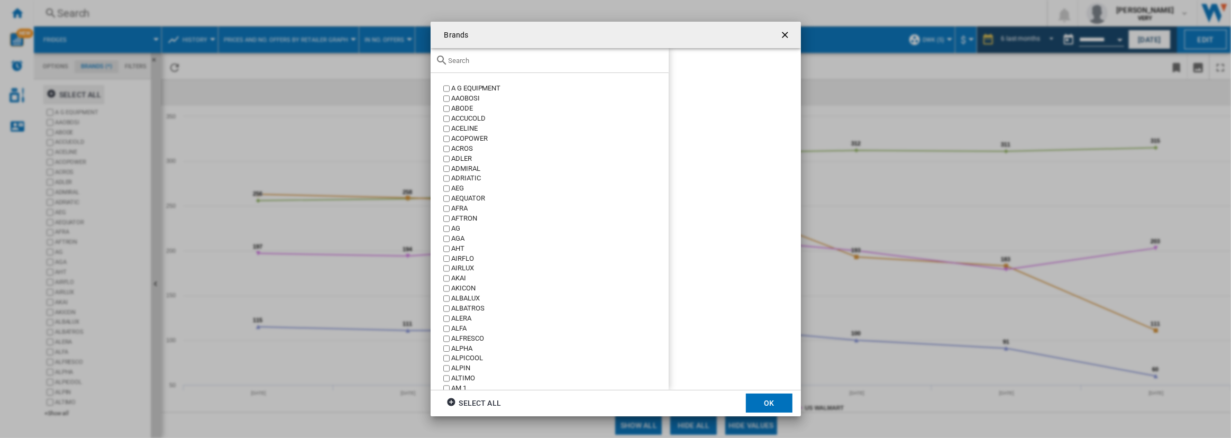
click at [502, 63] on input "text" at bounding box center [556, 61] width 215 height 8
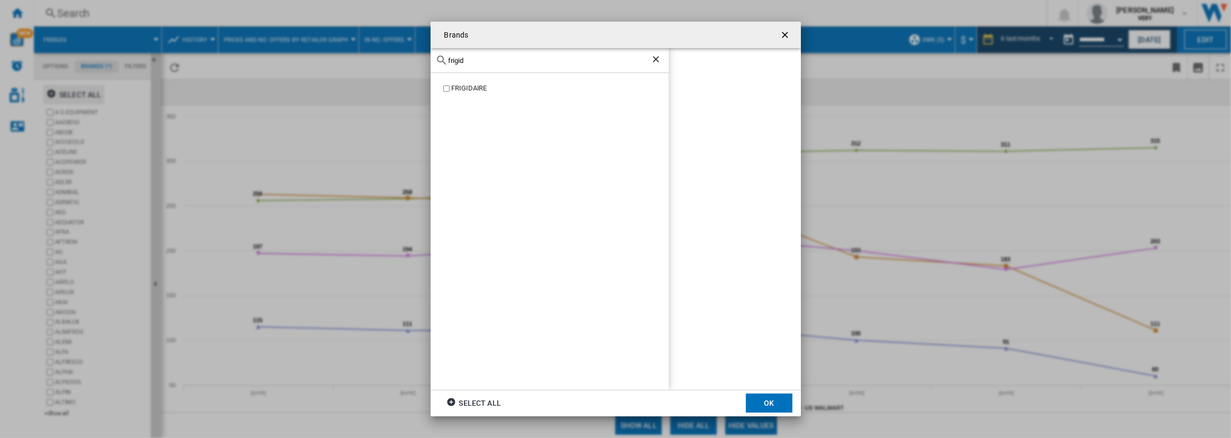
click at [471, 92] on div "FRIGIDAIRE" at bounding box center [559, 89] width 217 height 10
drag, startPoint x: 470, startPoint y: 62, endPoint x: 411, endPoint y: 61, distance: 59.8
click at [411, 61] on div "Brands frigid FRIGIDAIRE FRIGIDAIRE Select all OK" at bounding box center [615, 219] width 1231 height 438
click at [451, 119] on div "KOOLMORE" at bounding box center [559, 119] width 217 height 10
drag, startPoint x: 476, startPoint y: 61, endPoint x: 373, endPoint y: 80, distance: 103.9
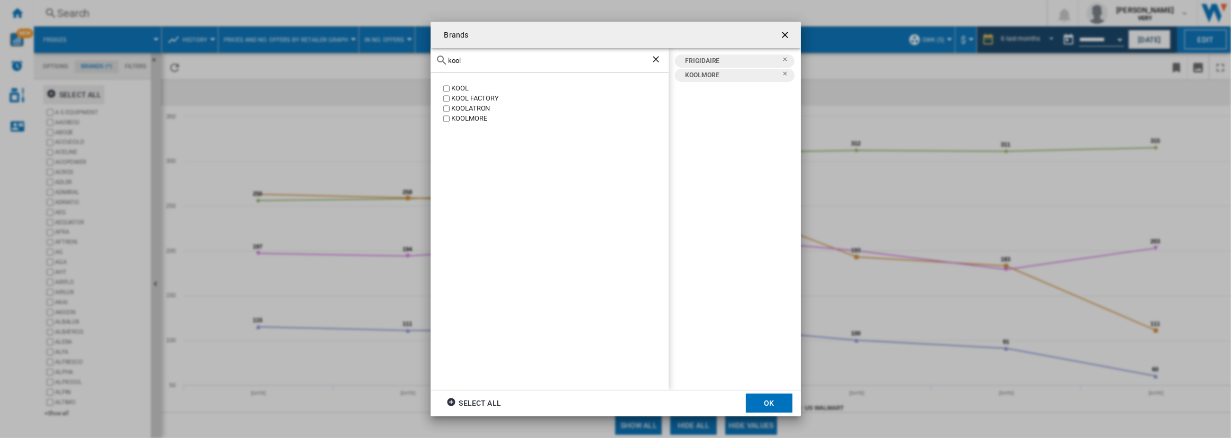
click at [373, 80] on div "Brands kool KOOL KOOL FACTORY KOOLATRON [GEOGRAPHIC_DATA] FRIGIDAIRE [GEOGRAPHI…" at bounding box center [615, 219] width 1231 height 438
click at [460, 82] on div "DANBY" at bounding box center [550, 231] width 238 height 316
click at [459, 88] on div "DANBY" at bounding box center [559, 89] width 217 height 10
drag, startPoint x: 476, startPoint y: 62, endPoint x: 376, endPoint y: 53, distance: 100.9
click at [376, 53] on div "Brands danb [GEOGRAPHIC_DATA] [GEOGRAPHIC_DATA] FRIGIDAIRE [GEOGRAPHIC_DATA] Se…" at bounding box center [615, 219] width 1231 height 438
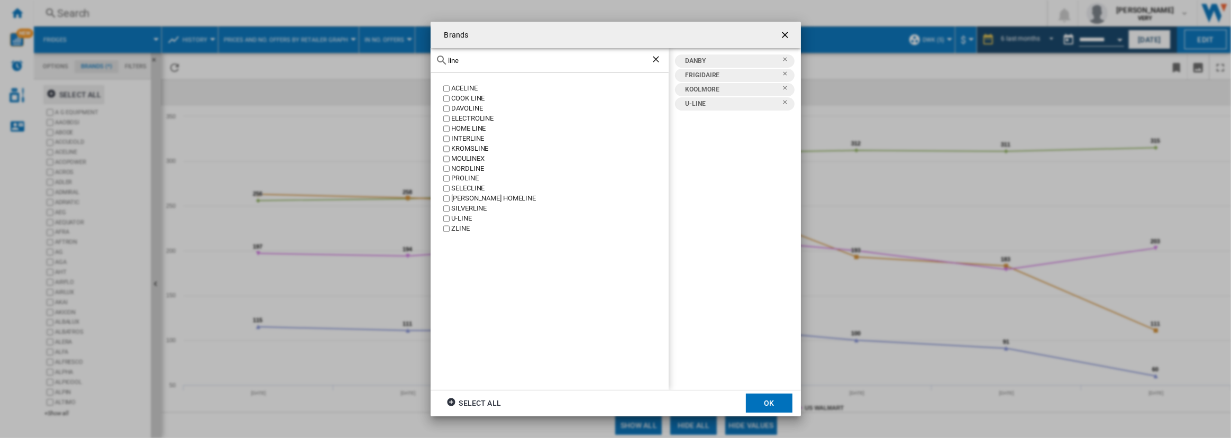
drag, startPoint x: 462, startPoint y: 59, endPoint x: 388, endPoint y: 59, distance: 74.1
click at [388, 59] on div "Brands line ACELINE COOK LINE DAVOLINE ELECTROLINE HOME LINE INTERLINE [GEOGRAP…" at bounding box center [615, 219] width 1231 height 438
click at [472, 109] on div "KOOLATRON" at bounding box center [559, 109] width 217 height 10
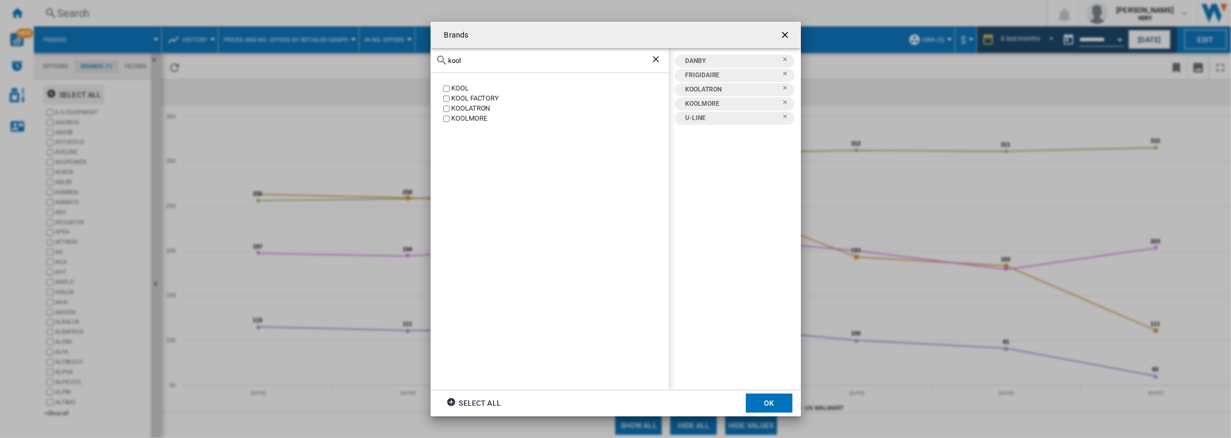
click at [467, 57] on input "kool" at bounding box center [550, 61] width 202 height 8
drag, startPoint x: 467, startPoint y: 56, endPoint x: 399, endPoint y: 75, distance: 69.8
click at [399, 75] on div "Brands kool KOOL KOOL FACTORY KOOLATRON [GEOGRAPHIC_DATA] [GEOGRAPHIC_DATA] FRI…" at bounding box center [615, 219] width 1231 height 438
click at [477, 97] on div "MAGIC CHEF" at bounding box center [559, 99] width 217 height 10
drag, startPoint x: 484, startPoint y: 59, endPoint x: 361, endPoint y: 52, distance: 123.5
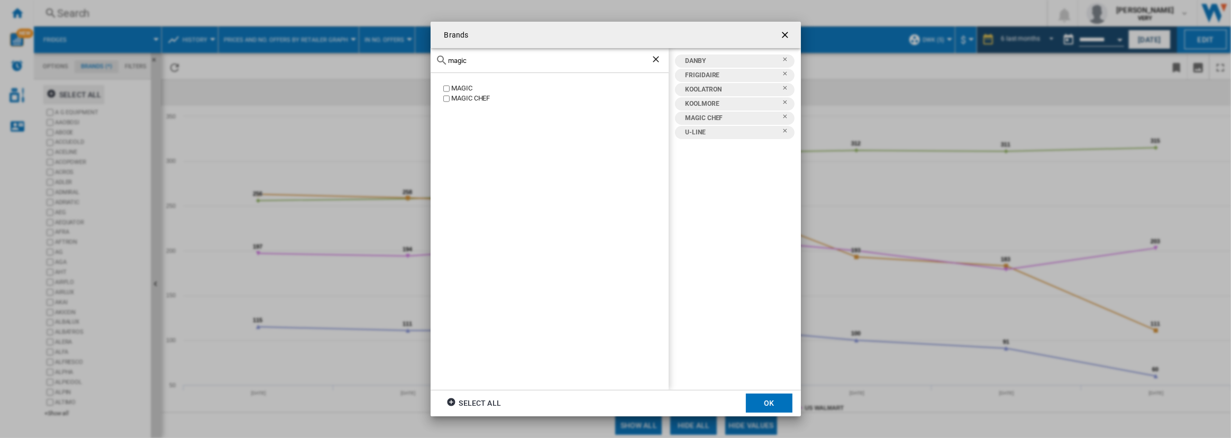
click at [361, 52] on div "Brands magic MAGIC MAGIC CHEF [GEOGRAPHIC_DATA] FRIGIDAIRE KOOLATRON [GEOGRAPHI…" at bounding box center [615, 219] width 1231 height 438
click at [471, 86] on div "GALANZ" at bounding box center [559, 89] width 217 height 10
drag, startPoint x: 476, startPoint y: 62, endPoint x: 381, endPoint y: 55, distance: 94.4
click at [381, 55] on div "Brands [GEOGRAPHIC_DATA] [GEOGRAPHIC_DATA] [GEOGRAPHIC_DATA] FRIGIDAIRE [GEOGRA…" at bounding box center [615, 219] width 1231 height 438
click at [457, 95] on div "AVANTI" at bounding box center [559, 99] width 217 height 10
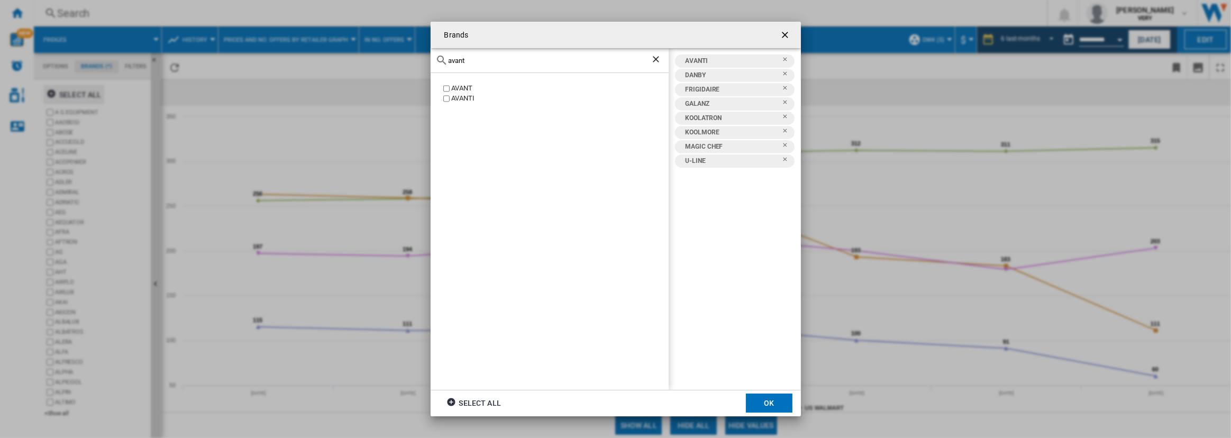
drag, startPoint x: 551, startPoint y: 59, endPoint x: 393, endPoint y: 72, distance: 158.2
click at [393, 72] on div "Brands avant AVANT AVANTI AVANTI [GEOGRAPHIC_DATA] FRIGIDAIRE [GEOGRAPHIC_DATA]…" at bounding box center [615, 219] width 1231 height 438
drag, startPoint x: 467, startPoint y: 58, endPoint x: 421, endPoint y: 54, distance: 46.7
click at [421, 54] on div "Brands rca ARCA [GEOGRAPHIC_DATA] RCA AVANTI [GEOGRAPHIC_DATA] FRIGIDAIRE [GEOG…" at bounding box center [615, 219] width 1231 height 438
type input "whyn"
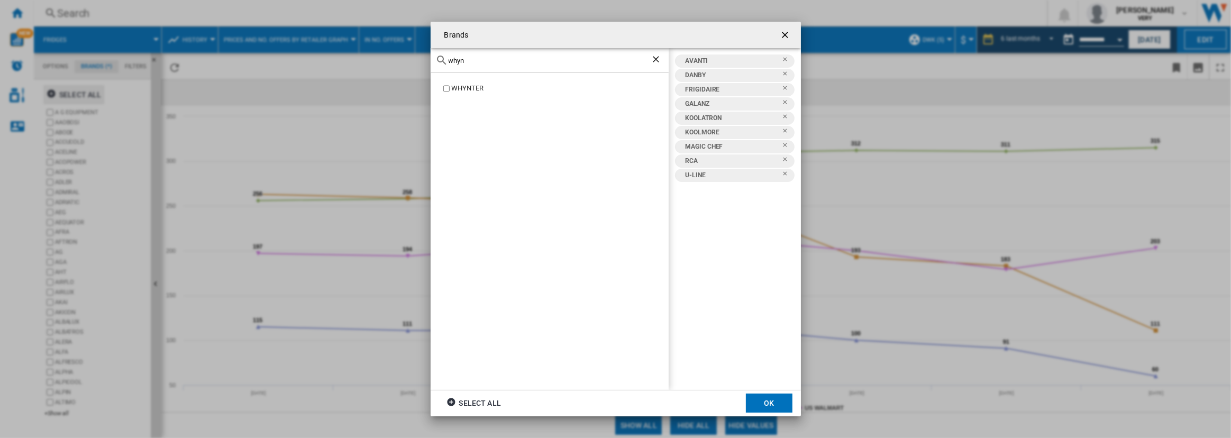
click at [475, 86] on div "WHYNTER" at bounding box center [559, 89] width 217 height 10
click at [766, 402] on button "OK" at bounding box center [769, 403] width 47 height 19
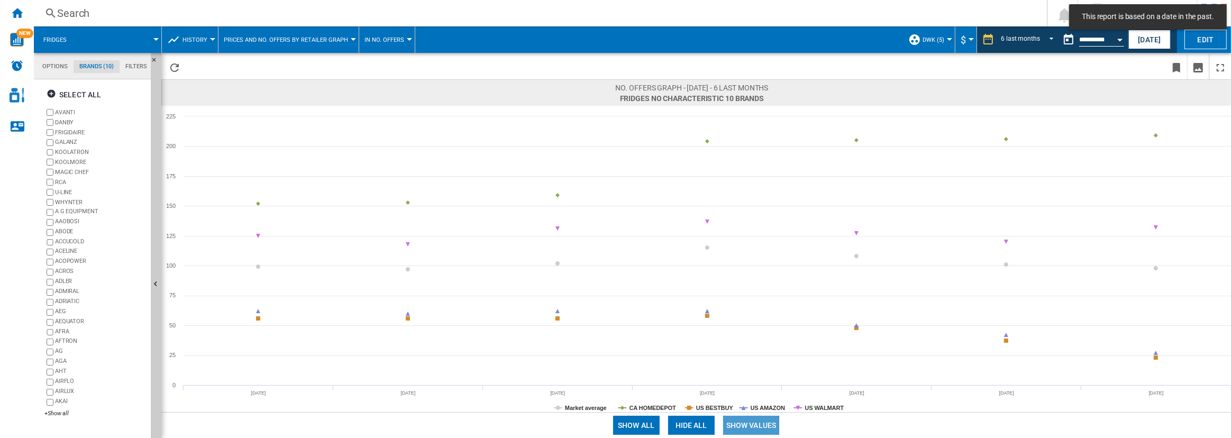
click at [740, 429] on button "Show values" at bounding box center [751, 425] width 57 height 19
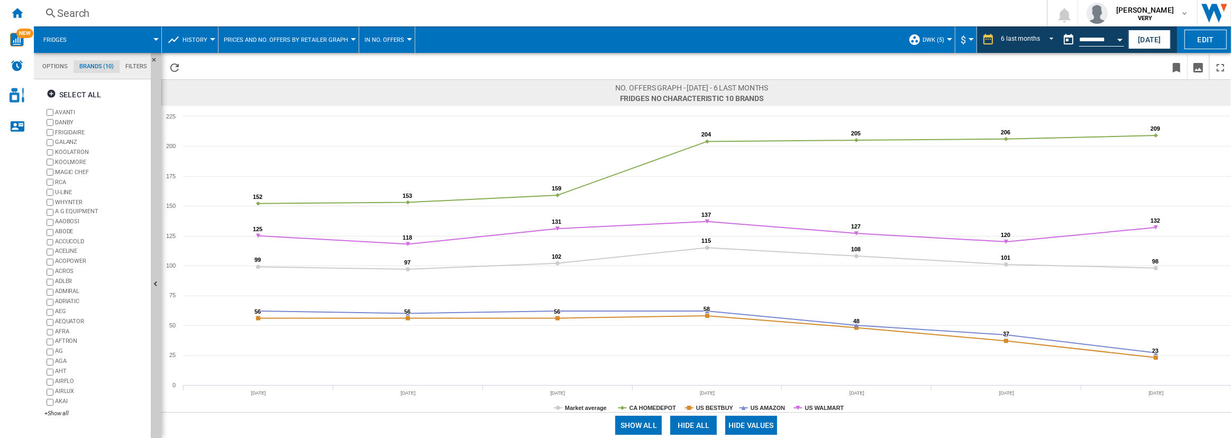
click at [390, 41] on span "In No. offers" at bounding box center [384, 40] width 40 height 7
click at [396, 66] on button "In price" at bounding box center [385, 65] width 62 height 25
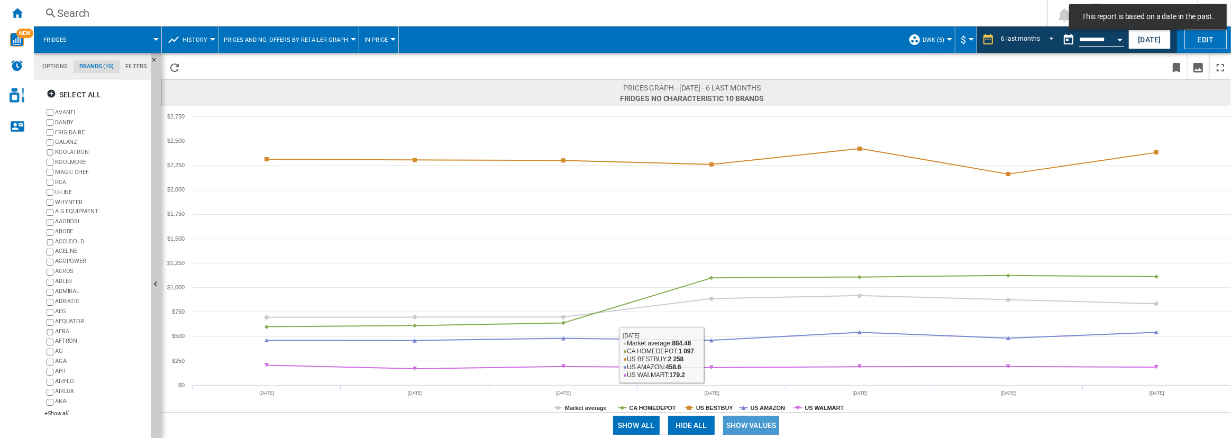
click at [749, 423] on button "Show values" at bounding box center [751, 425] width 57 height 19
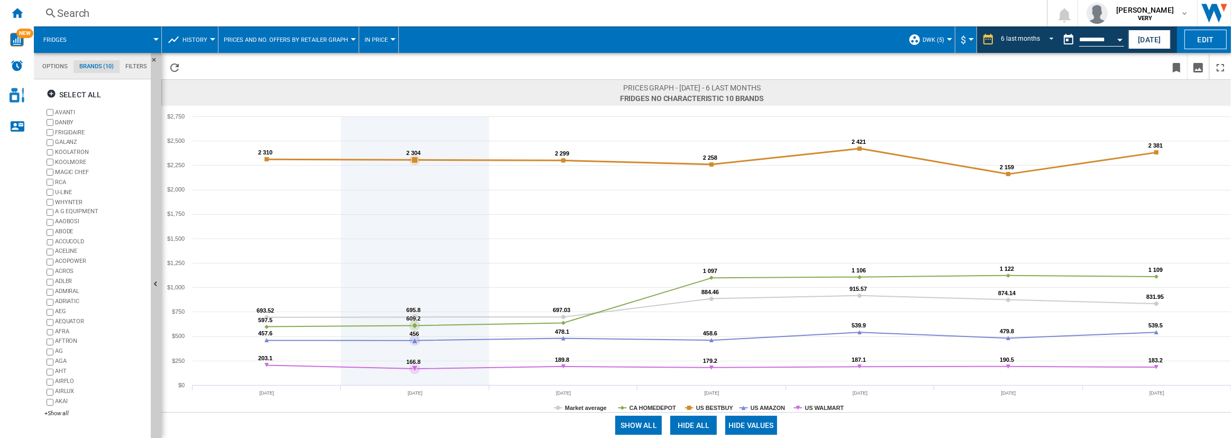
click at [415, 178] on icon at bounding box center [415, 250] width 0 height 269
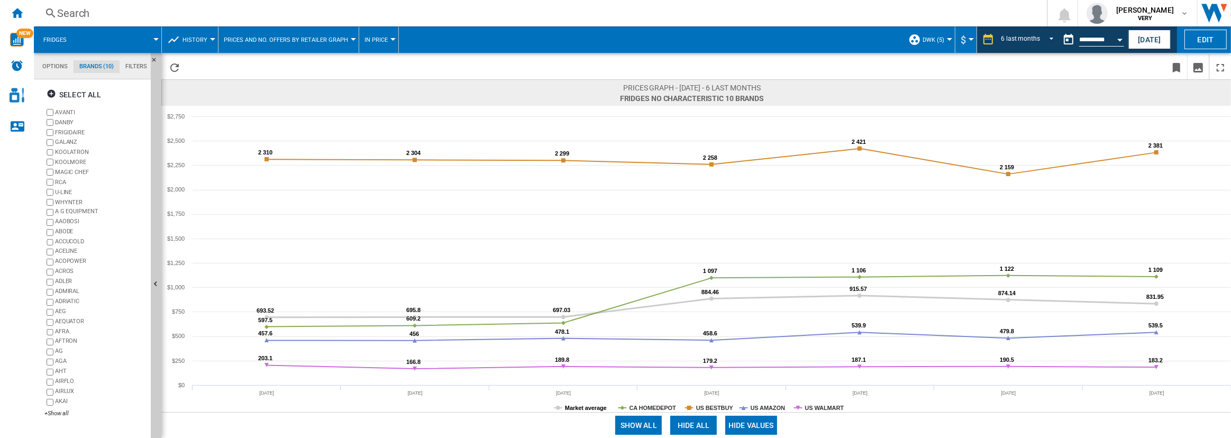
click at [603, 405] on tspan "Market average" at bounding box center [586, 408] width 42 height 6
click at [745, 420] on button "Hide values" at bounding box center [751, 425] width 52 height 19
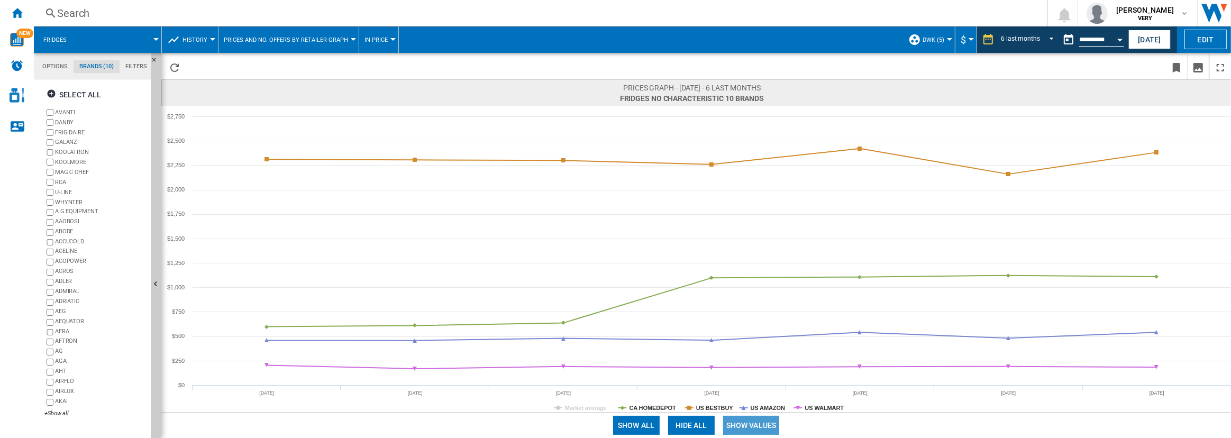
click at [731, 423] on button "Show values" at bounding box center [751, 425] width 57 height 19
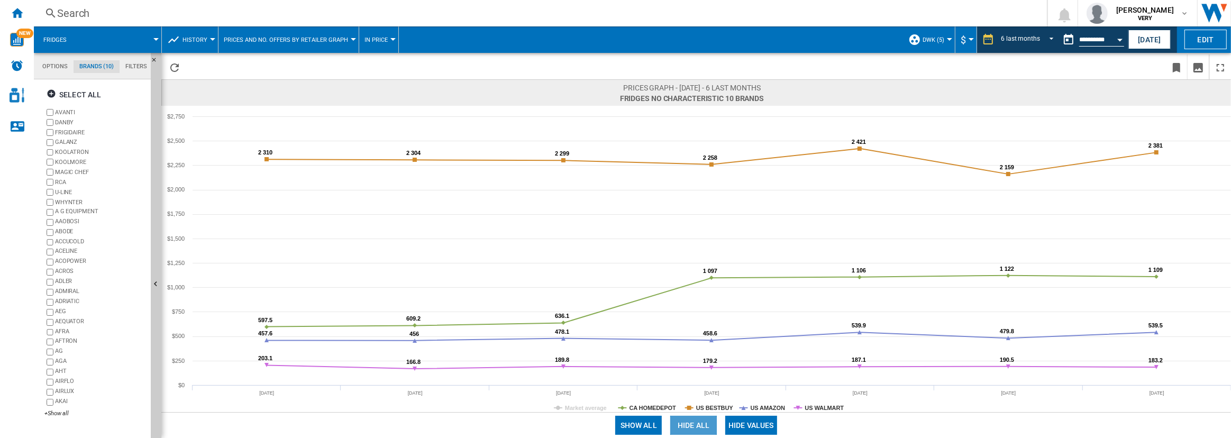
click at [689, 425] on button "Hide all" at bounding box center [693, 425] width 47 height 19
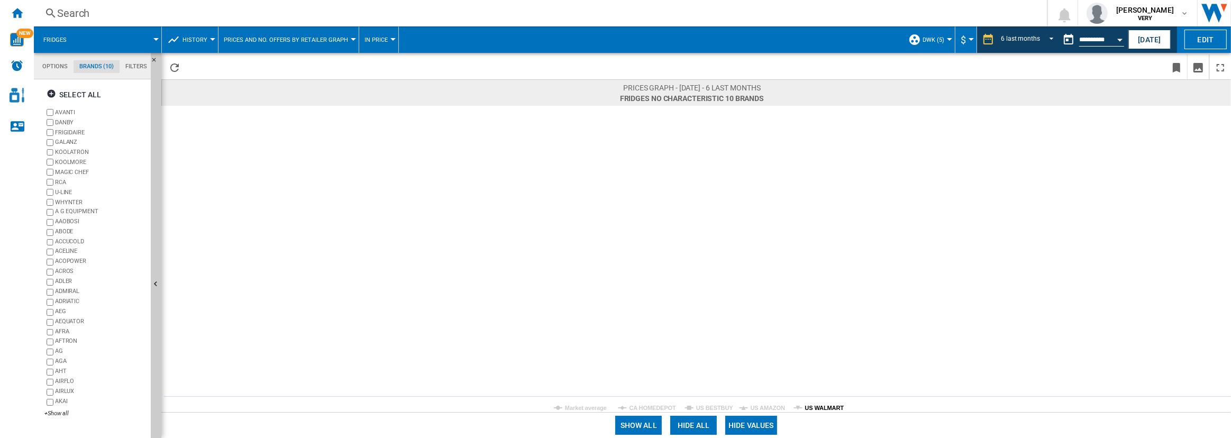
click at [827, 405] on tspan "US WALMART" at bounding box center [824, 408] width 39 height 6
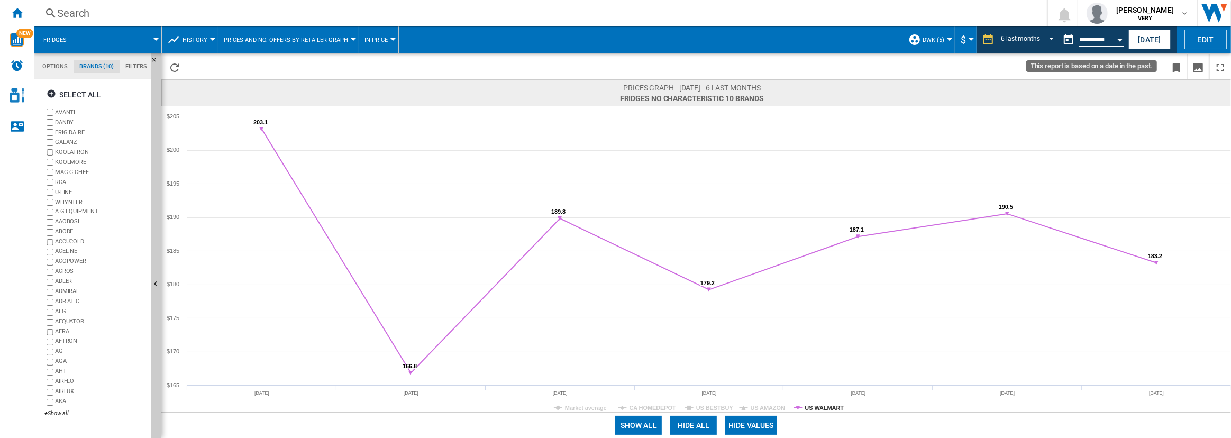
click at [1112, 42] on button "Open calendar" at bounding box center [1119, 38] width 19 height 19
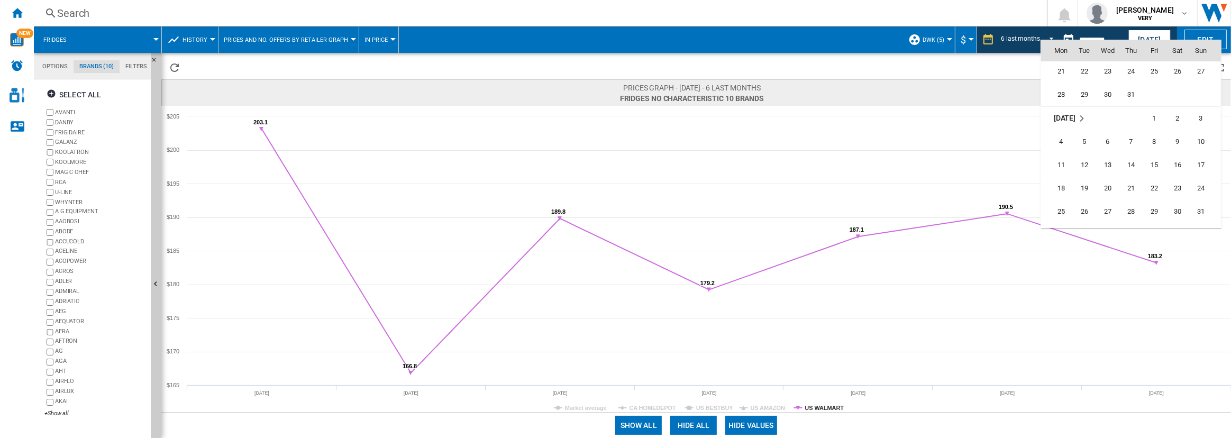
scroll to position [4862, 0]
click at [1200, 143] on span "10" at bounding box center [1200, 141] width 21 height 21
type input "**********"
click at [1044, 40] on span "REPORTS.WIZARD.STEPS.REPORT.STEPS.REPORT_OPTIONS.PERIOD: 6 last months" at bounding box center [1048, 39] width 13 height 10
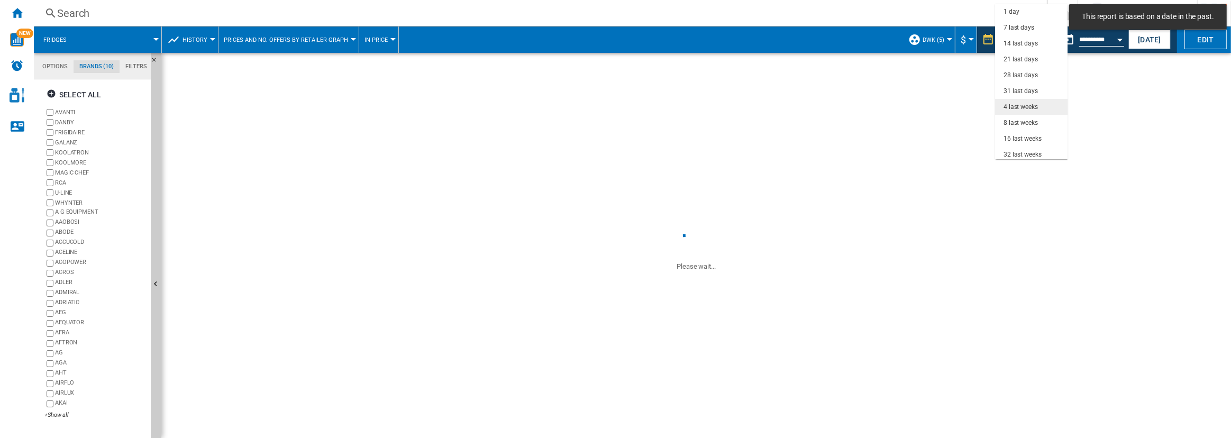
scroll to position [67, 0]
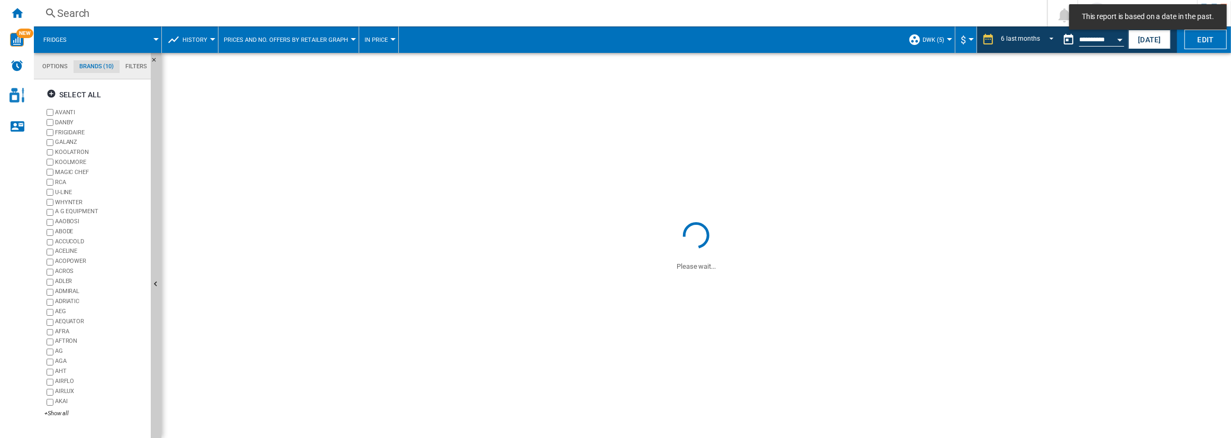
click at [1048, 37] on md-backdrop at bounding box center [615, 219] width 1231 height 438
click at [1048, 37] on span "REPORTS.WIZARD.STEPS.REPORT.STEPS.REPORT_OPTIONS.PERIOD: 6 last months" at bounding box center [1048, 39] width 13 height 10
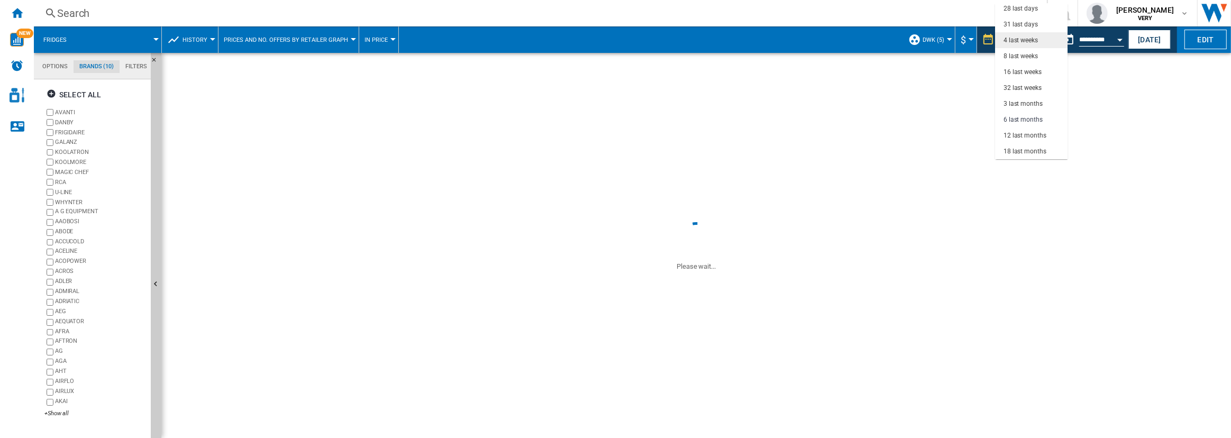
click at [1048, 37] on md-option "4 last weeks" at bounding box center [1031, 40] width 72 height 16
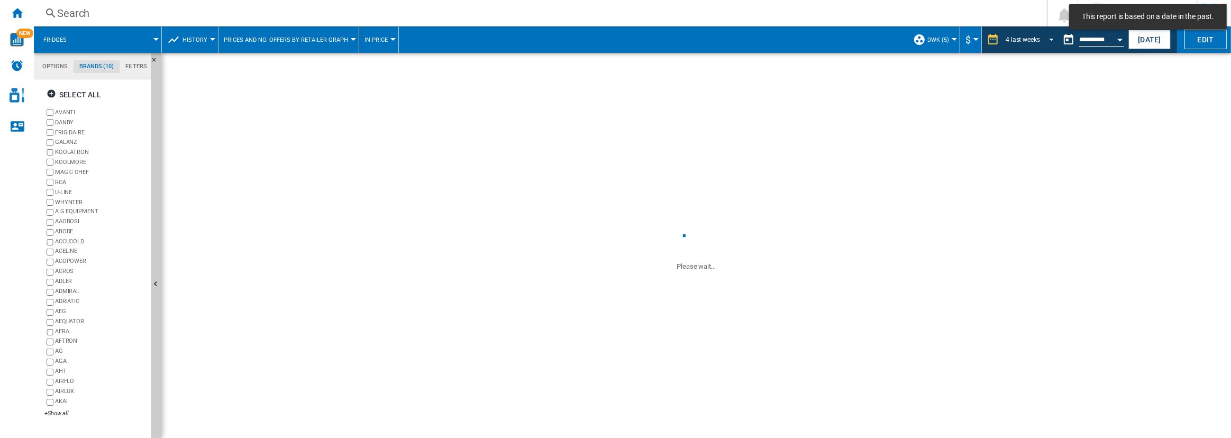
click at [1048, 37] on span "REPORTS.WIZARD.STEPS.REPORT.STEPS.REPORT_OPTIONS.PERIOD: 4 last weeks" at bounding box center [1048, 39] width 13 height 10
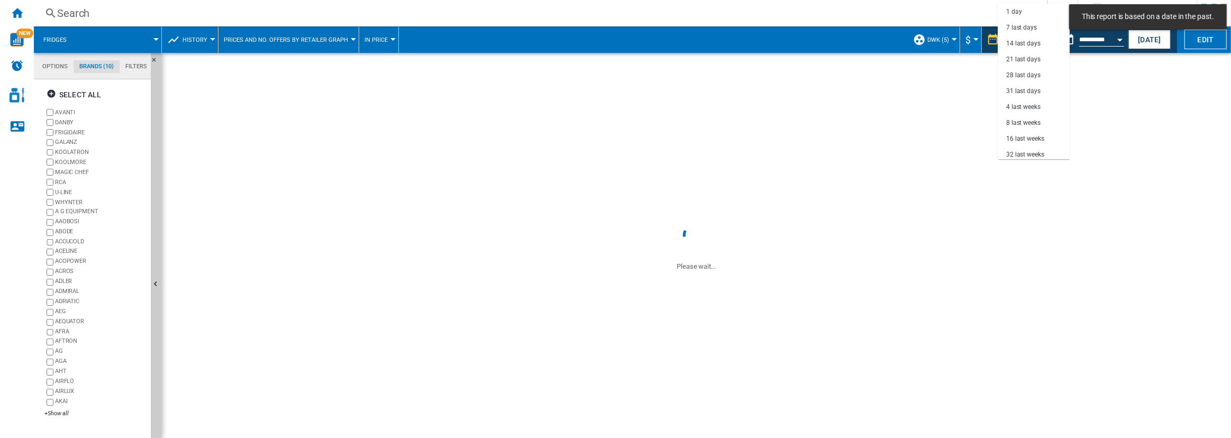
scroll to position [67, 0]
click at [1040, 88] on div "32 last weeks" at bounding box center [1025, 88] width 38 height 9
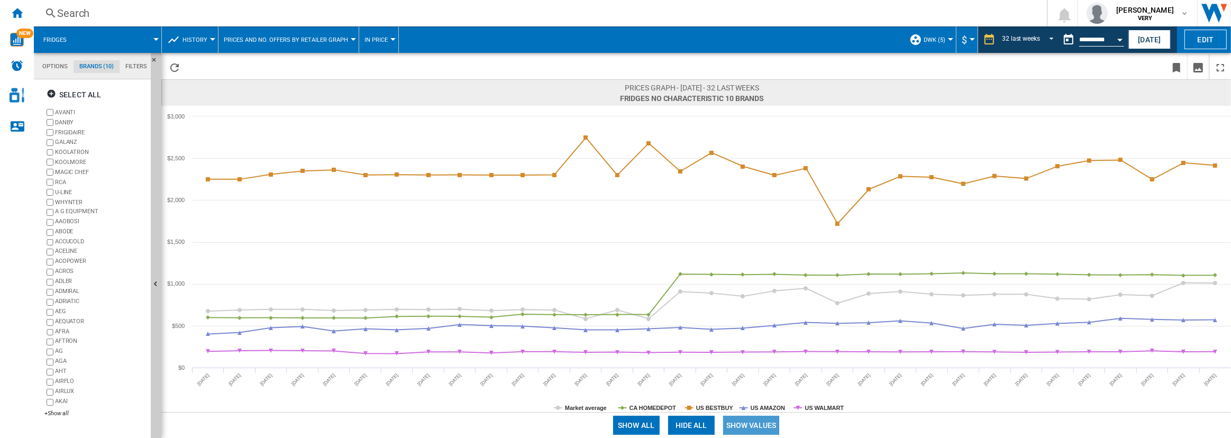
click at [754, 424] on button "Show values" at bounding box center [751, 425] width 57 height 19
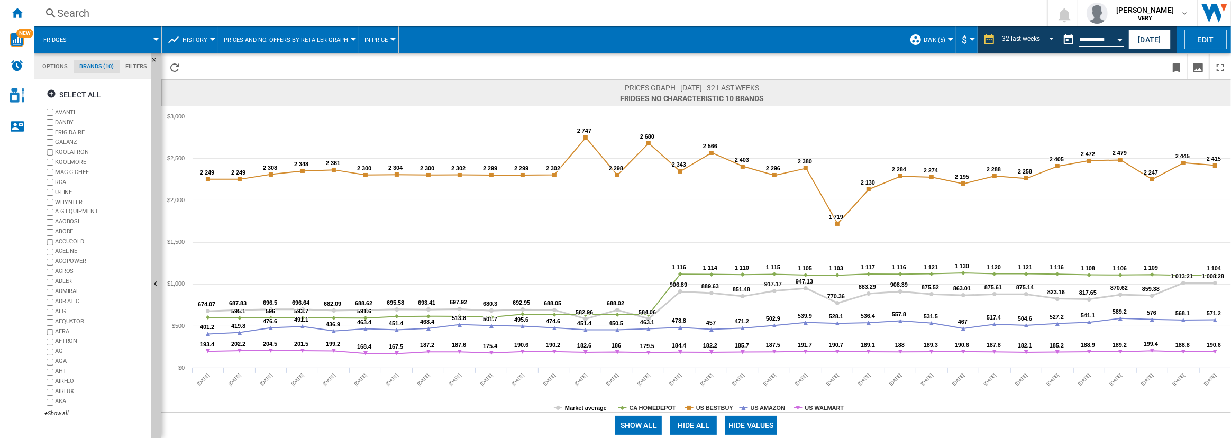
click at [587, 405] on tspan "Market average" at bounding box center [586, 408] width 42 height 6
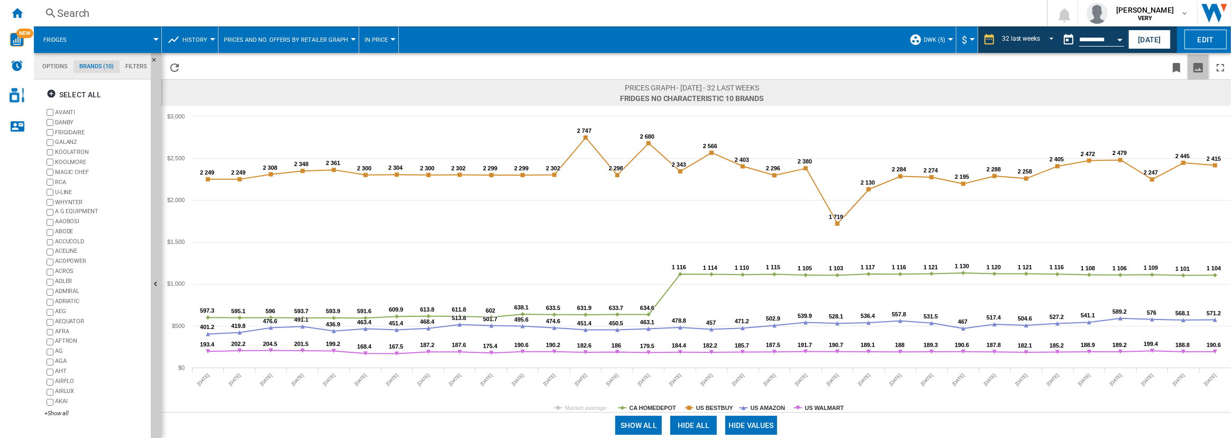
click at [1202, 72] on ng-md-icon "Download as image" at bounding box center [1198, 67] width 13 height 13
click at [713, 422] on button "Hide all" at bounding box center [693, 425] width 47 height 19
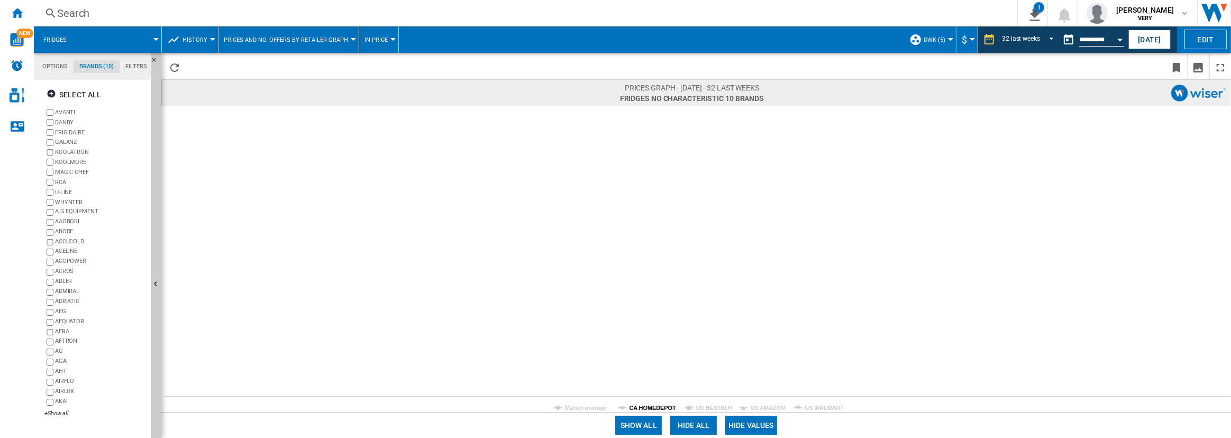
click at [658, 406] on tspan "CA HOMEDEPOT" at bounding box center [653, 408] width 47 height 6
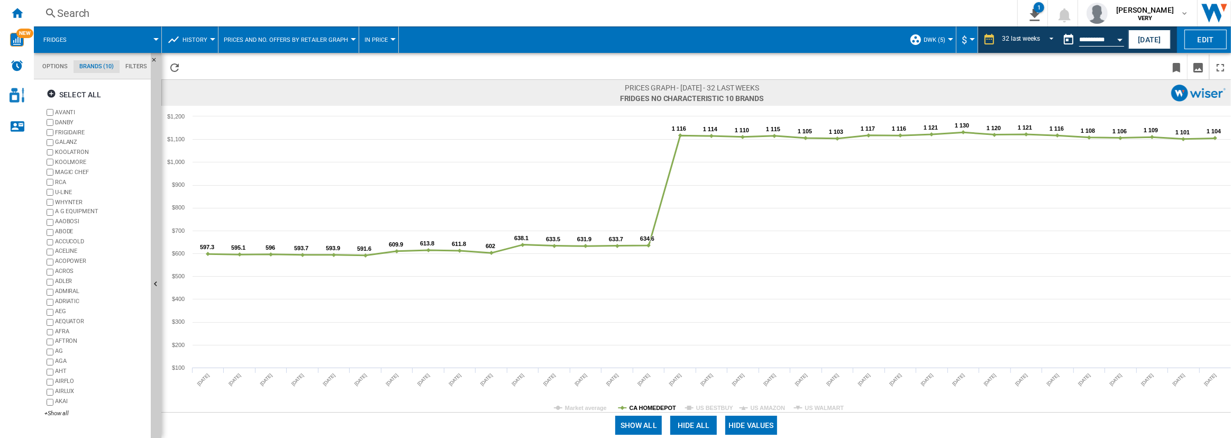
click at [650, 410] on tspan "CA HOMEDEPOT" at bounding box center [653, 408] width 47 height 6
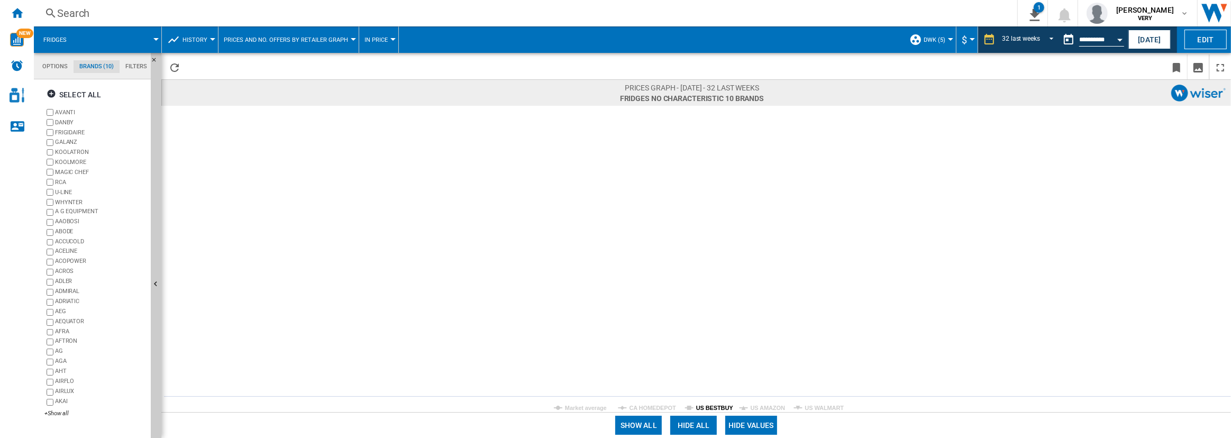
click at [699, 406] on tspan "US BESTBUY" at bounding box center [715, 408] width 38 height 6
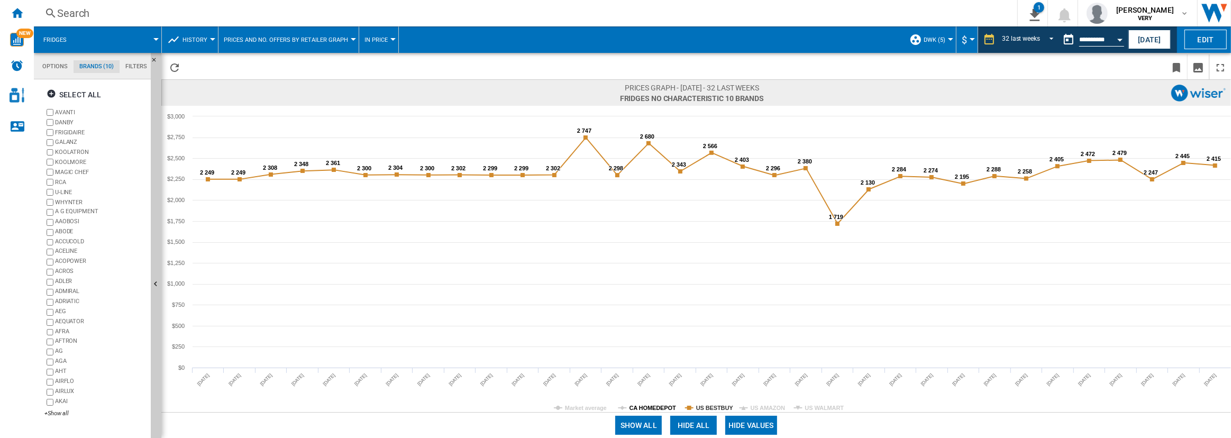
click at [663, 407] on tspan "CA HOMEDEPOT" at bounding box center [653, 408] width 47 height 6
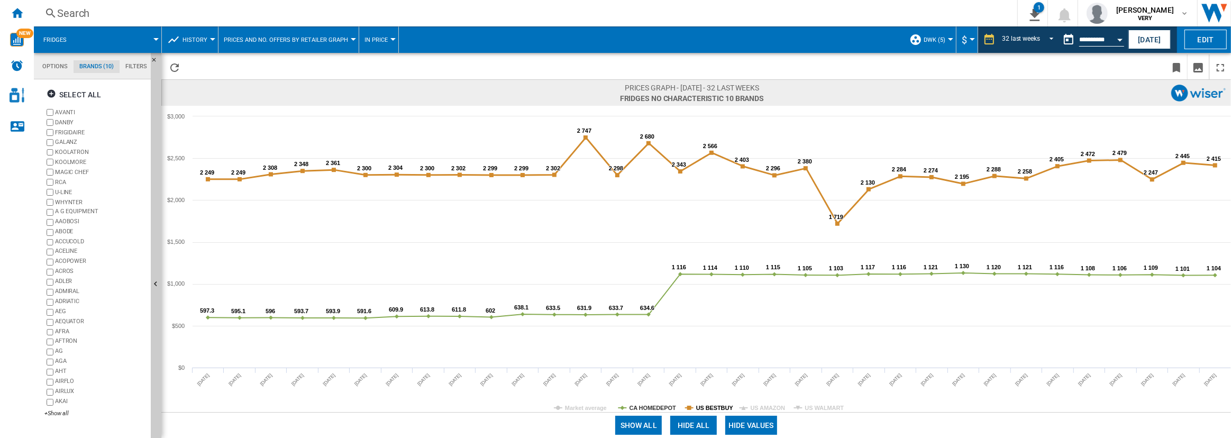
click at [702, 406] on tspan "US BESTBUY" at bounding box center [715, 408] width 38 height 6
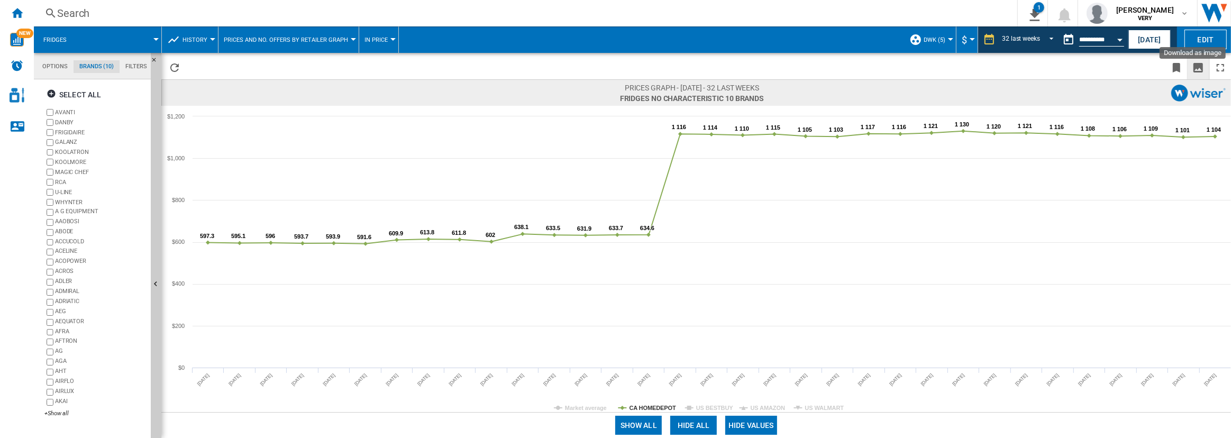
click at [1201, 67] on ng-md-icon "Download as image" at bounding box center [1198, 67] width 13 height 13
click at [378, 34] on button "In price" at bounding box center [378, 39] width 29 height 26
click at [386, 86] on span "In No. offers" at bounding box center [384, 91] width 45 height 10
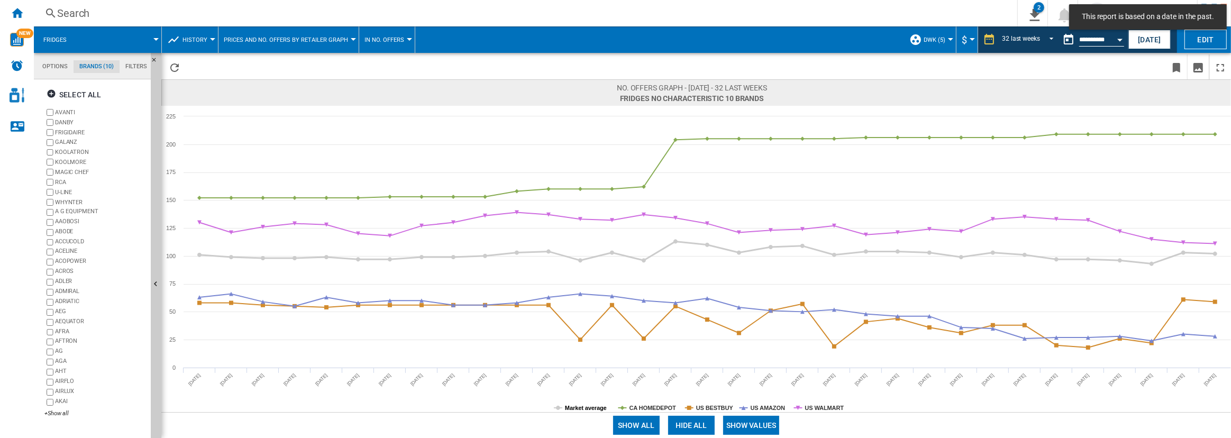
click at [595, 406] on tspan "Market average" at bounding box center [586, 408] width 42 height 6
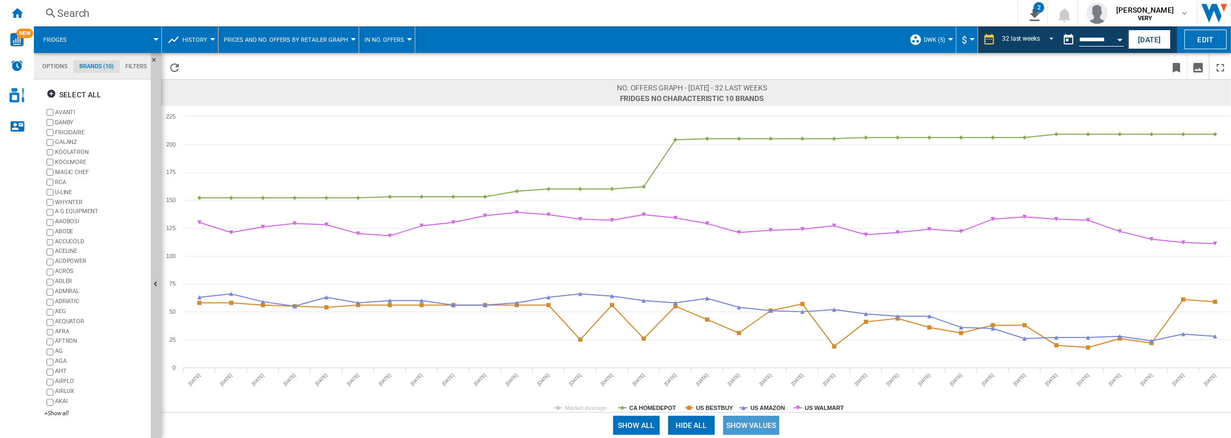
click at [752, 424] on button "Show values" at bounding box center [751, 425] width 57 height 19
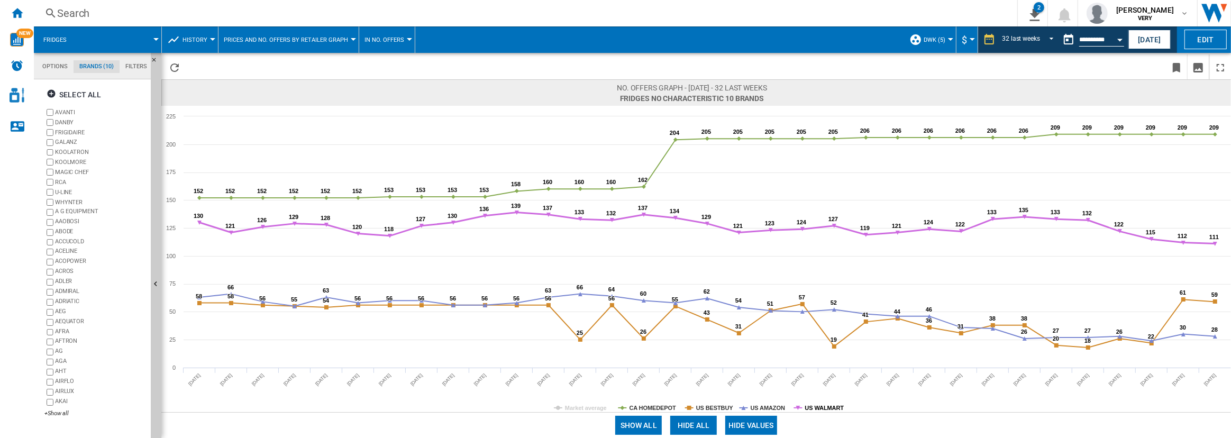
click at [813, 405] on tspan "US WALMART" at bounding box center [824, 408] width 39 height 6
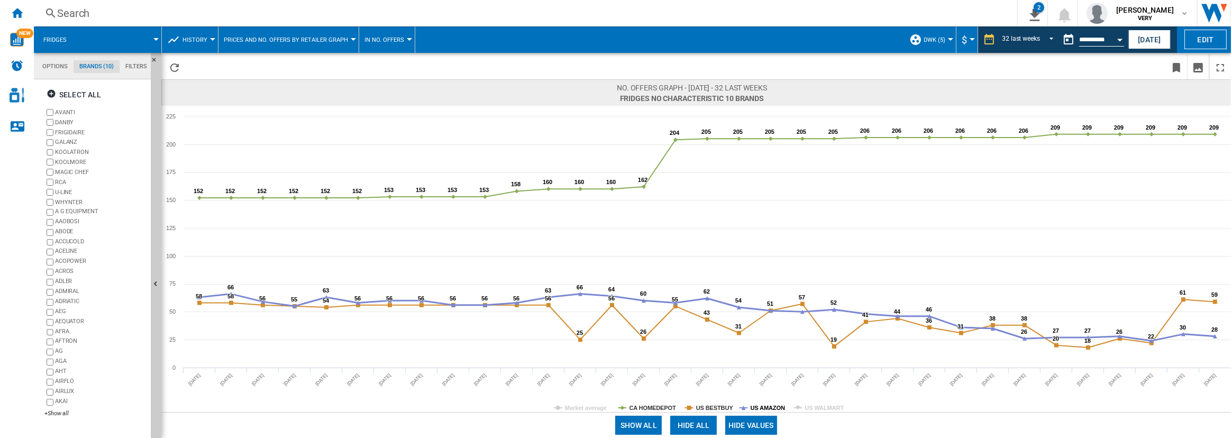
click at [780, 408] on tspan "US AMAZON" at bounding box center [768, 408] width 34 height 6
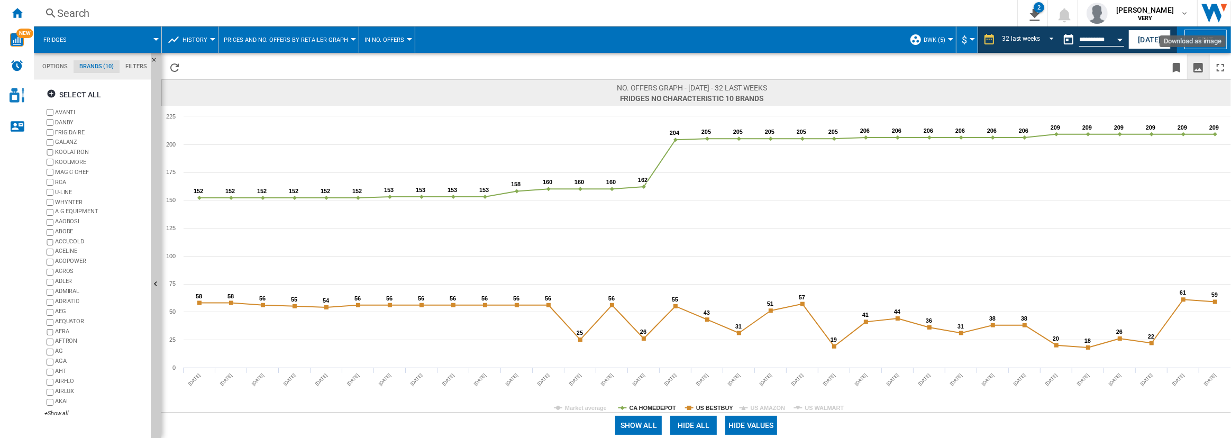
click at [1191, 74] on button "Download as image" at bounding box center [1198, 66] width 21 height 25
click at [760, 408] on tspan "US AMAZON" at bounding box center [768, 408] width 34 height 6
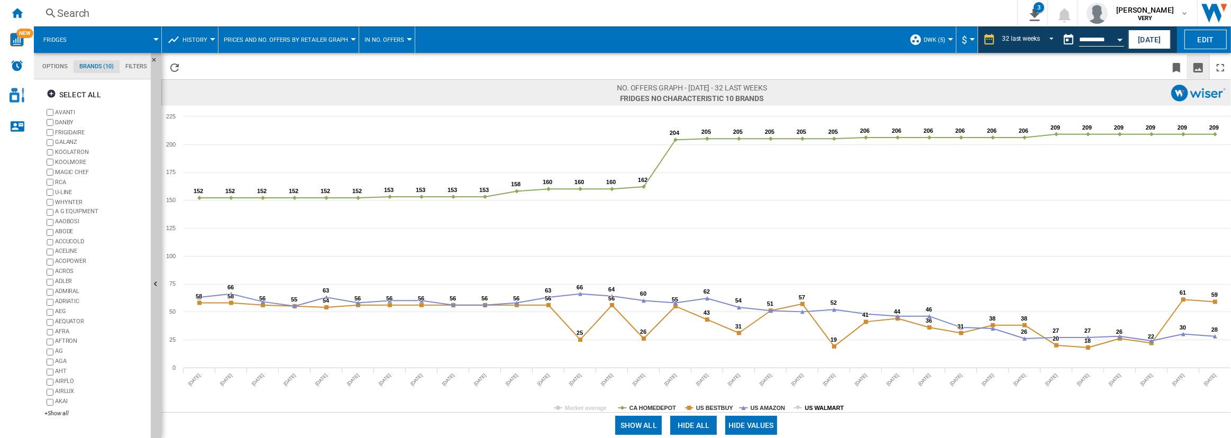
click at [813, 407] on tspan "US WALMART" at bounding box center [824, 408] width 39 height 6
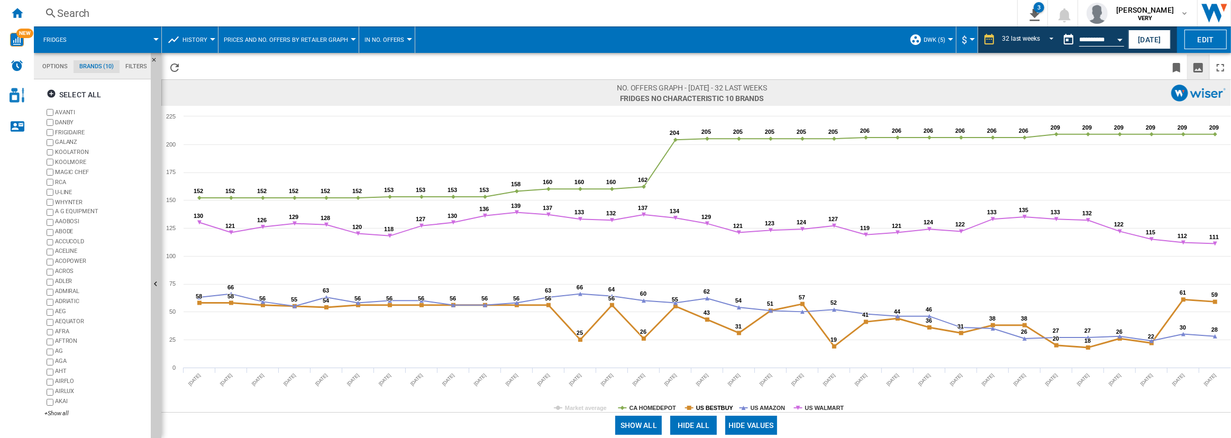
click at [710, 407] on tspan "US BESTBUY" at bounding box center [715, 408] width 38 height 6
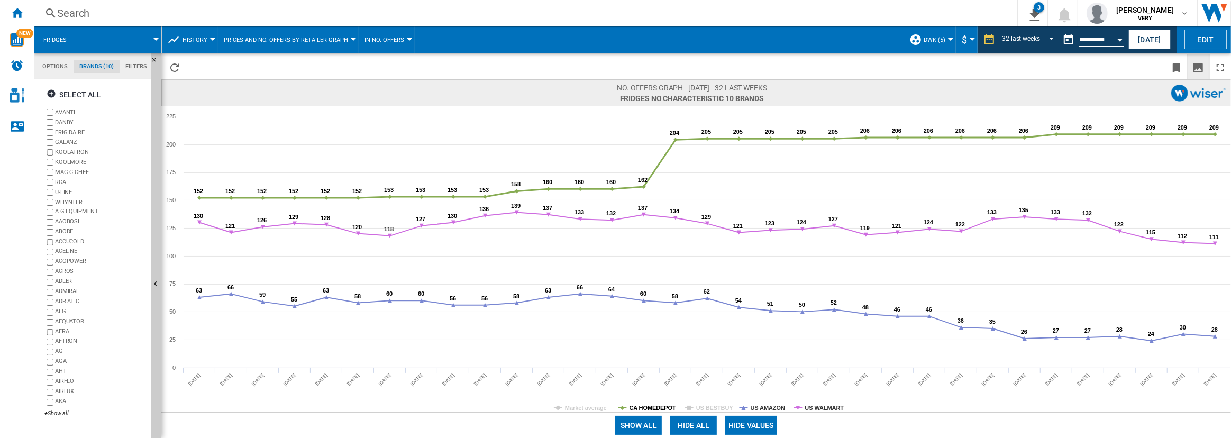
click at [656, 411] on tspan "CA HOMEDEPOT" at bounding box center [653, 408] width 47 height 6
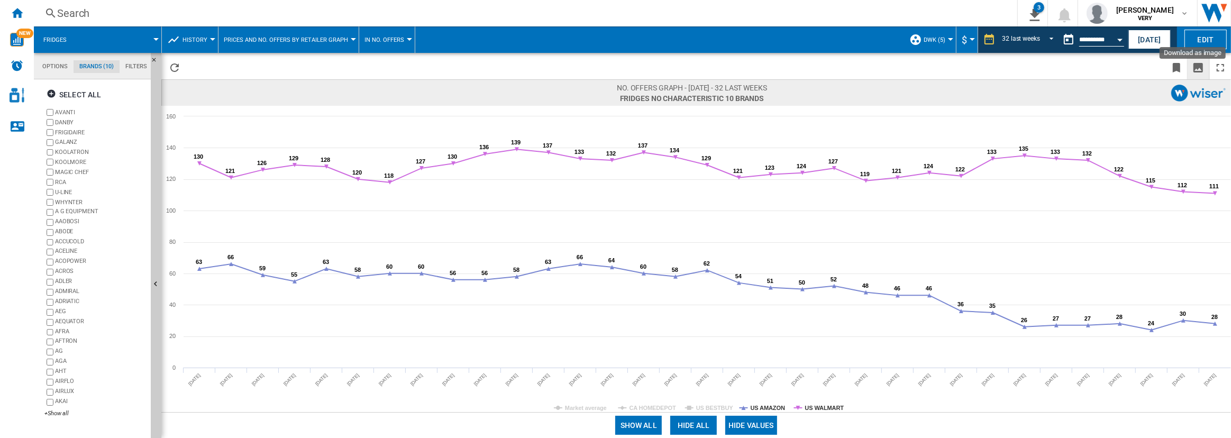
click at [1192, 66] on ng-md-icon "Download as image" at bounding box center [1198, 67] width 13 height 13
click at [381, 43] on button "In No. offers" at bounding box center [386, 39] width 45 height 26
click at [390, 68] on button "In price" at bounding box center [385, 65] width 62 height 25
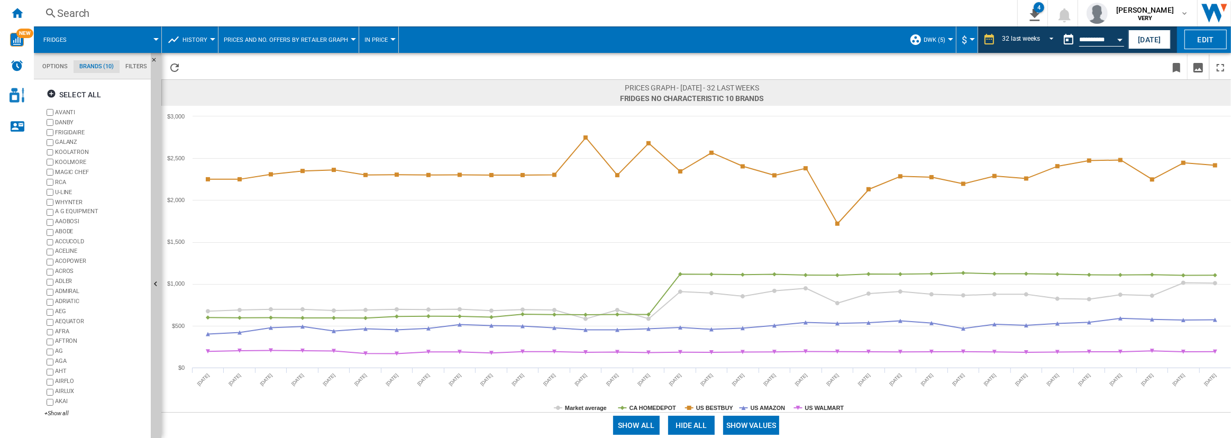
click at [206, 42] on button "History" at bounding box center [198, 39] width 30 height 26
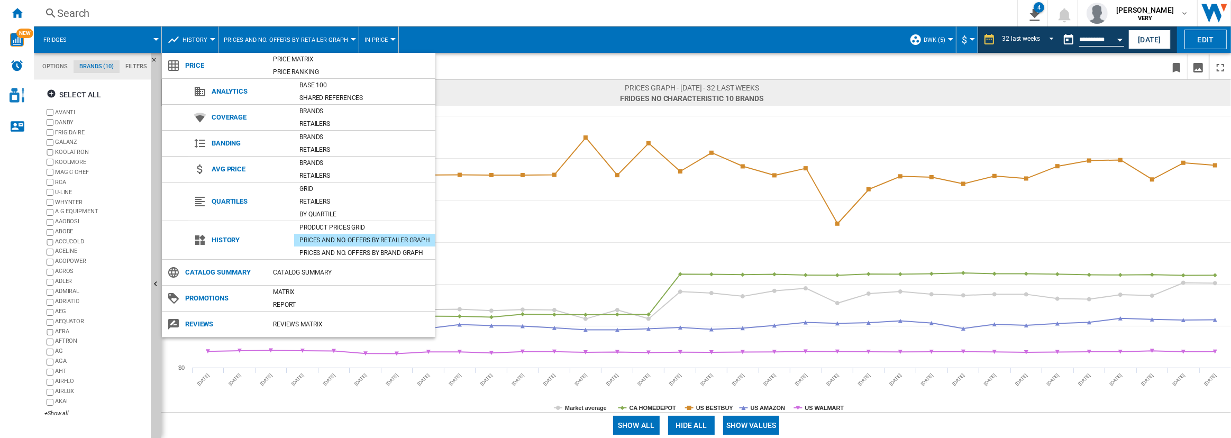
click at [822, 217] on md-backdrop at bounding box center [615, 219] width 1231 height 438
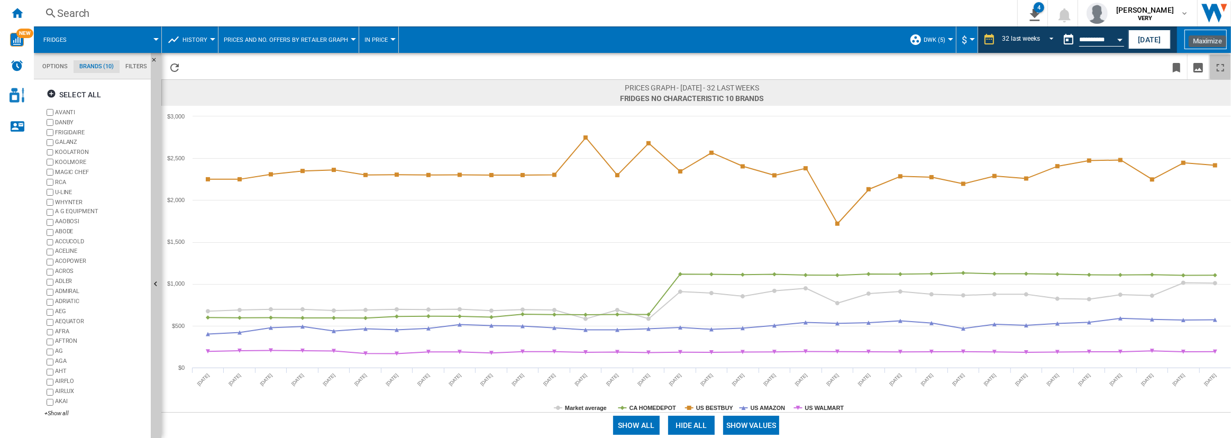
click at [1222, 69] on ng-md-icon "Maximize" at bounding box center [1220, 67] width 13 height 13
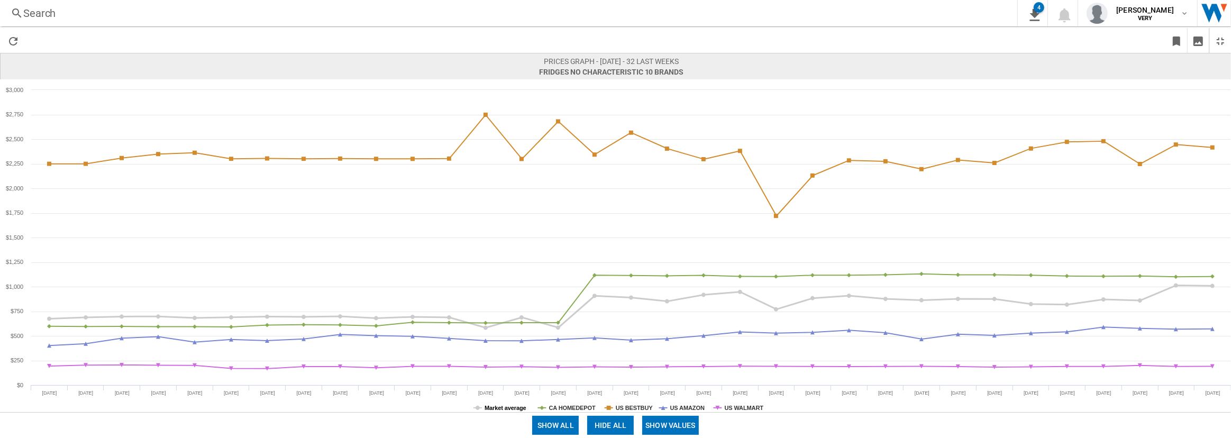
click at [512, 409] on tspan "Market average" at bounding box center [506, 408] width 42 height 6
click at [655, 422] on button "Show values" at bounding box center [670, 425] width 57 height 19
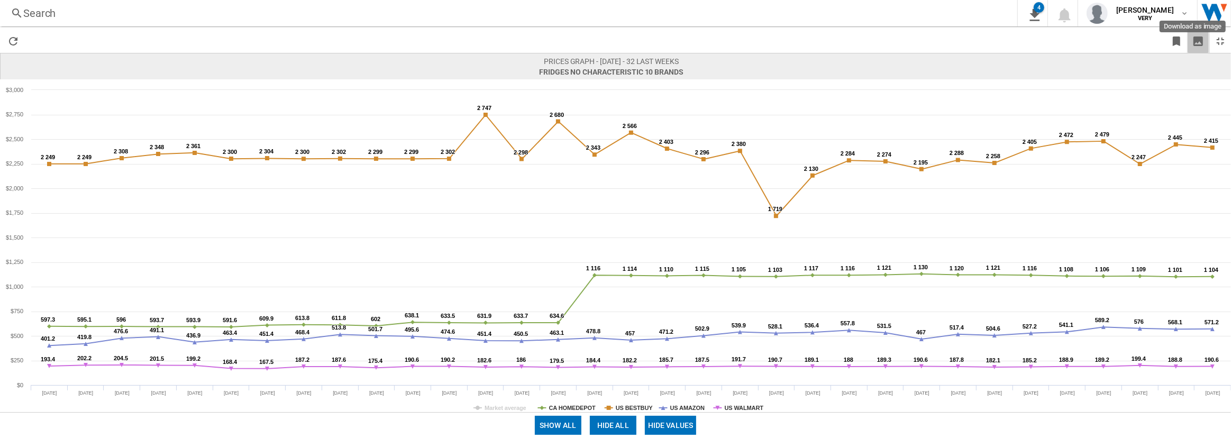
click at [1198, 41] on ng-md-icon "Download as image" at bounding box center [1198, 41] width 13 height 13
click at [1225, 42] on ng-md-icon "Restore" at bounding box center [1220, 41] width 13 height 13
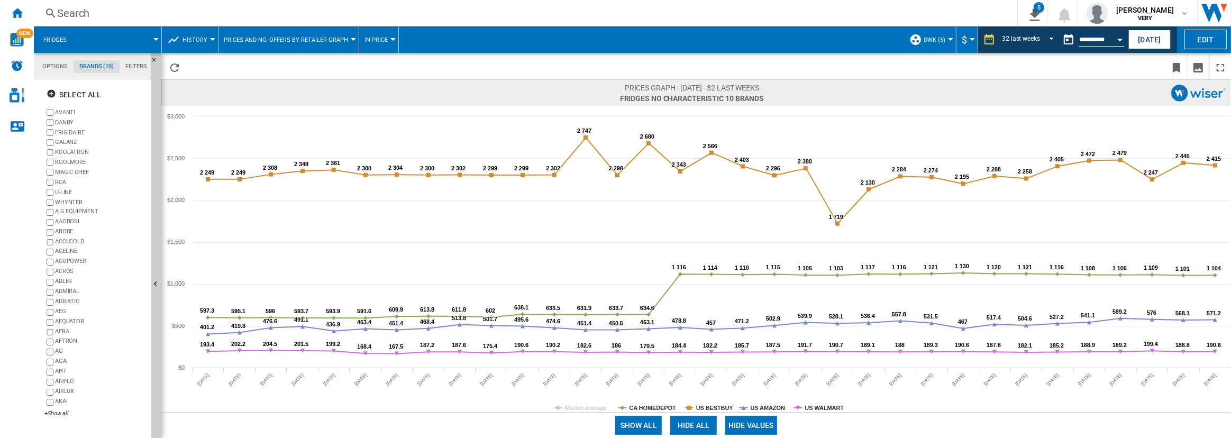
click at [375, 38] on span "In price" at bounding box center [375, 40] width 23 height 7
click at [386, 86] on span "In No. offers" at bounding box center [384, 91] width 45 height 10
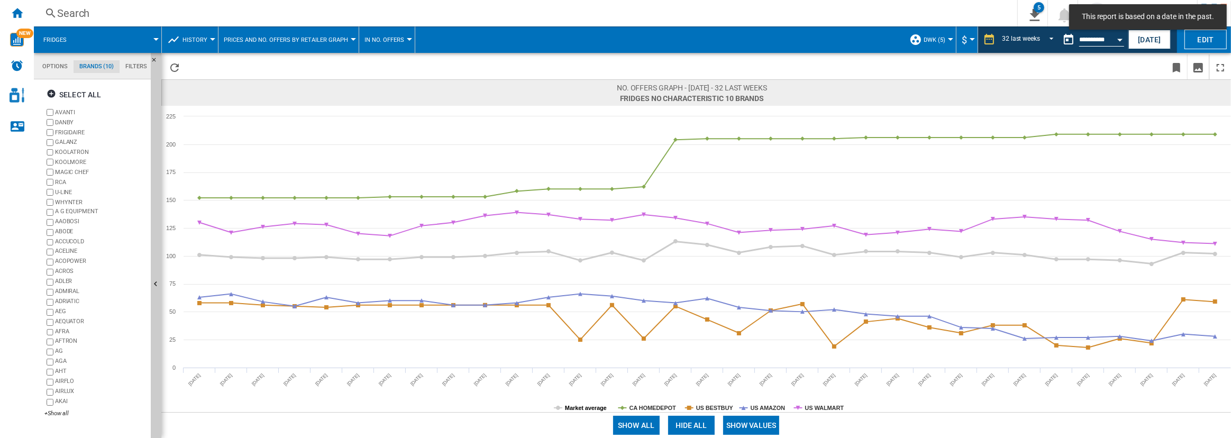
click at [585, 407] on tspan "Market average" at bounding box center [586, 408] width 42 height 6
click at [748, 421] on button "Show values" at bounding box center [751, 425] width 57 height 19
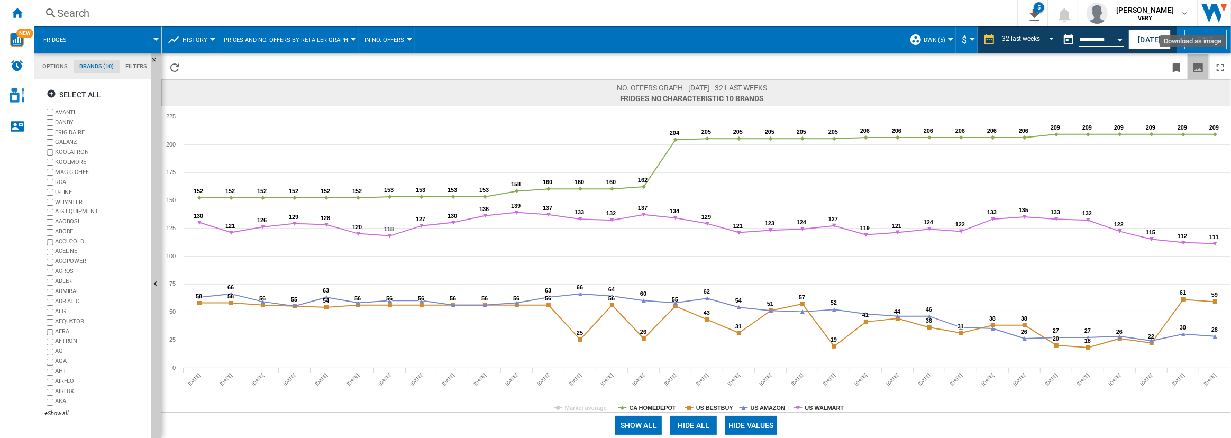
click at [1196, 63] on ng-md-icon "Download as image" at bounding box center [1198, 67] width 13 height 13
